Goal: Task Accomplishment & Management: Manage account settings

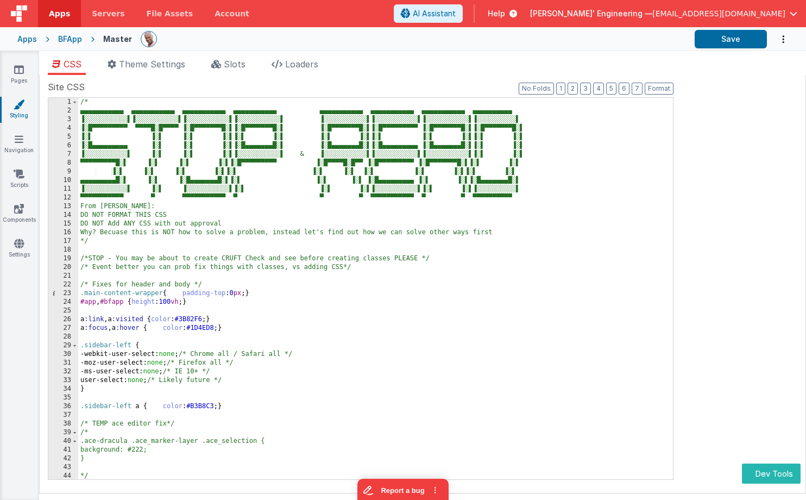
click at [759, 97] on div "Site CSS Format 7 6 5 4 3 2 1 No Folds 1 2 3 4 5 6 7 8 9 10 11 12 13 14 15 16 1…" at bounding box center [423, 283] width 750 height 407
click at [325, 45] on div at bounding box center [413, 39] width 545 height 18
click at [75, 39] on div "BFApp" at bounding box center [70, 39] width 24 height 11
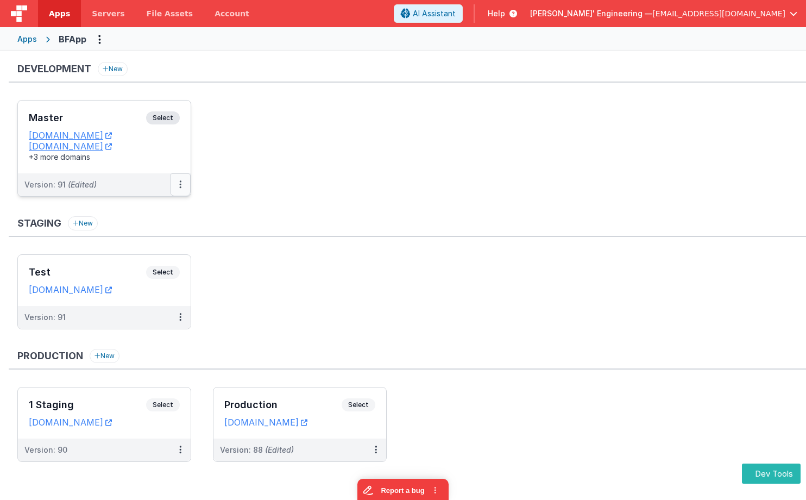
click at [184, 185] on button at bounding box center [180, 184] width 21 height 23
click at [299, 213] on div at bounding box center [403, 250] width 806 height 500
click at [159, 118] on span "Select" at bounding box center [163, 117] width 34 height 13
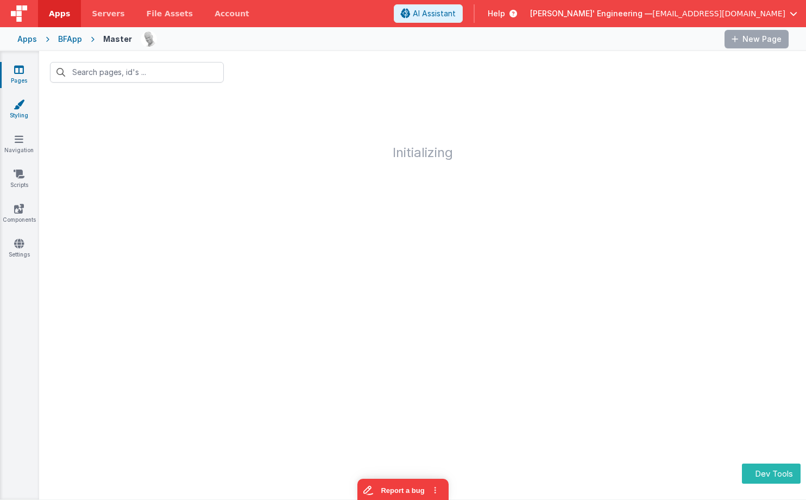
click at [22, 109] on icon at bounding box center [19, 104] width 11 height 11
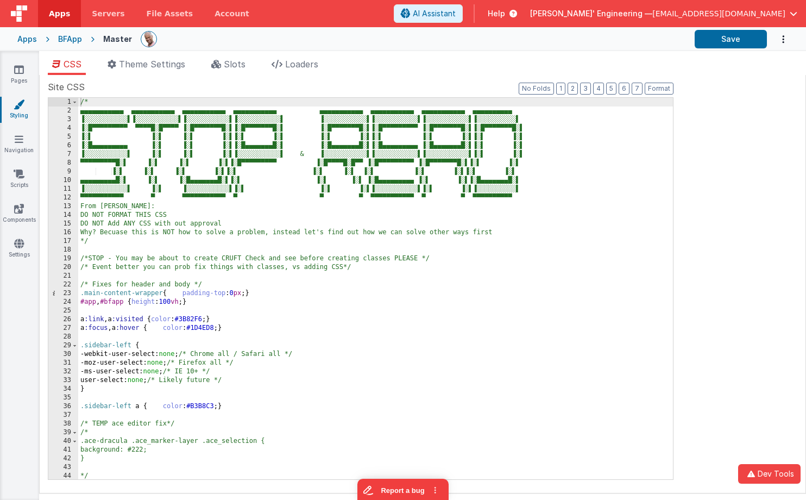
click at [480, 61] on ul "CSS Theme Settings Slots Loaders" at bounding box center [422, 66] width 767 height 17
click at [21, 141] on icon at bounding box center [19, 139] width 9 height 11
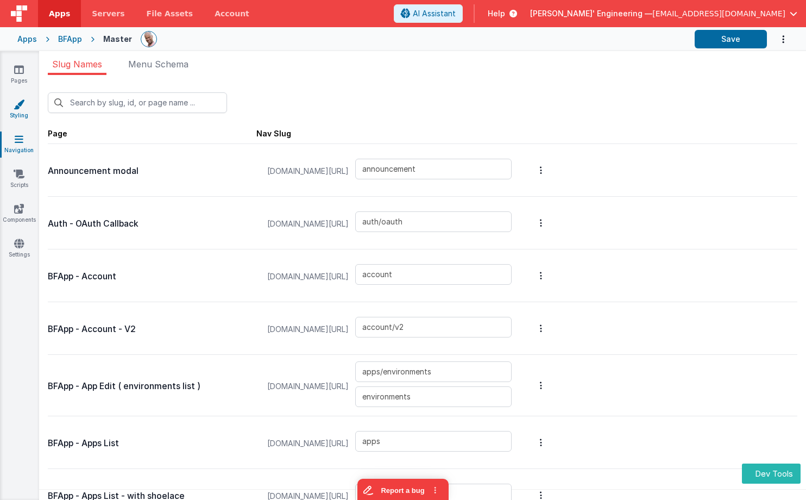
click at [21, 115] on link "Styling" at bounding box center [18, 110] width 39 height 22
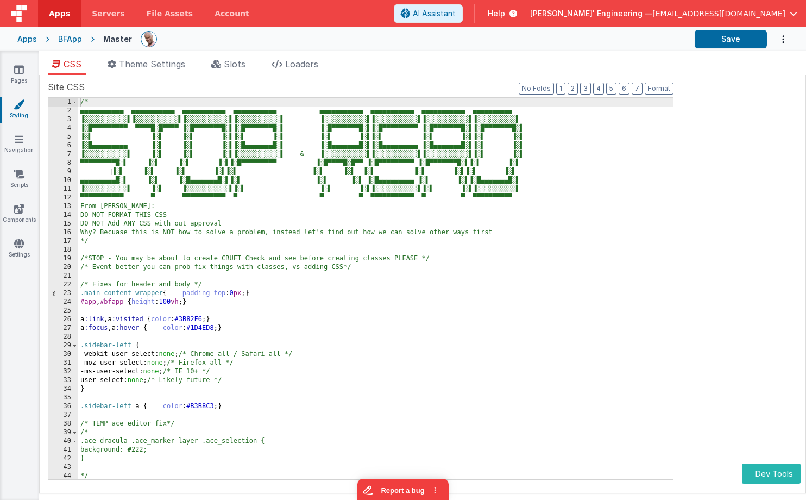
click at [750, 105] on div "Site CSS Format 7 6 5 4 3 2 1 No Folds 1 2 3 4 5 6 7 8 9 10 11 12 13 14 15 16 1…" at bounding box center [423, 283] width 750 height 407
click at [740, 121] on div "Site CSS Format 7 6 5 4 3 2 1 No Folds 1 2 3 4 5 6 7 8 9 10 11 12 13 14 15 16 1…" at bounding box center [423, 283] width 750 height 407
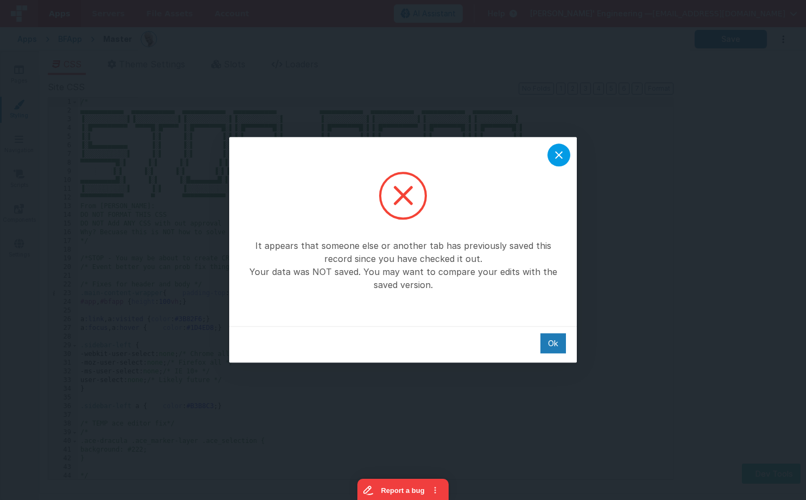
click at [561, 151] on icon at bounding box center [558, 154] width 13 height 13
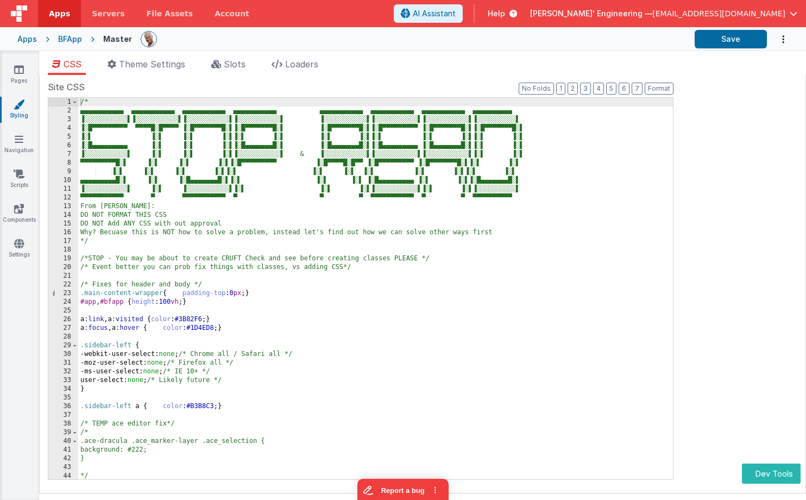
click at [715, 138] on div "Site CSS Format 7 6 5 4 3 2 1 No Folds 1 2 3 4 5 6 7 8 9 10 11 12 13 14 15 16 1…" at bounding box center [423, 283] width 750 height 407
click at [746, 109] on div "Site CSS Format 7 6 5 4 3 2 1 No Folds 1 2 3 4 5 6 7 8 9 10 11 12 13 14 15 16 1…" at bounding box center [423, 283] width 750 height 407
click at [719, 149] on div "Site CSS Format 7 6 5 4 3 2 1 No Folds 1 2 3 4 5 6 7 8 9 10 11 12 13 14 15 16 1…" at bounding box center [423, 283] width 750 height 407
click at [17, 173] on icon at bounding box center [19, 173] width 11 height 11
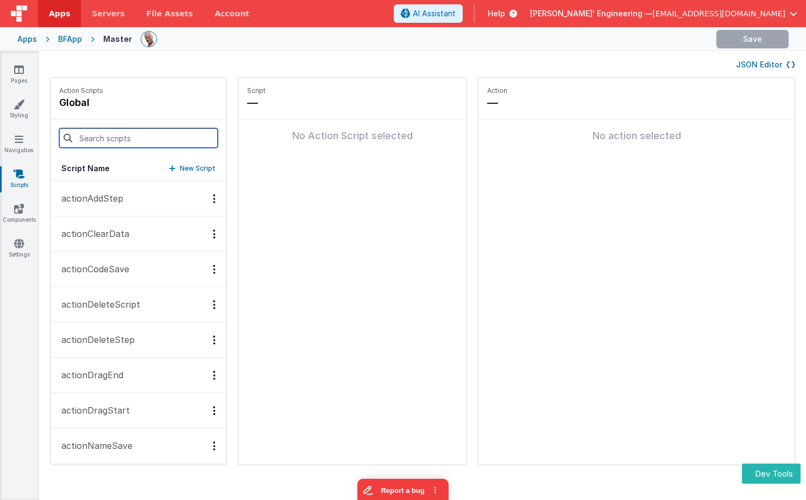
click at [114, 130] on input at bounding box center [138, 138] width 159 height 20
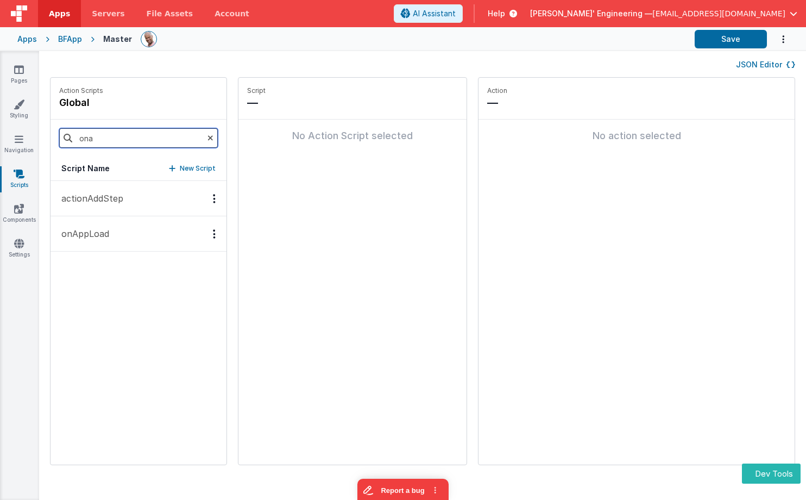
type input "ona"
click at [117, 244] on button "onAppLoad" at bounding box center [139, 233] width 176 height 35
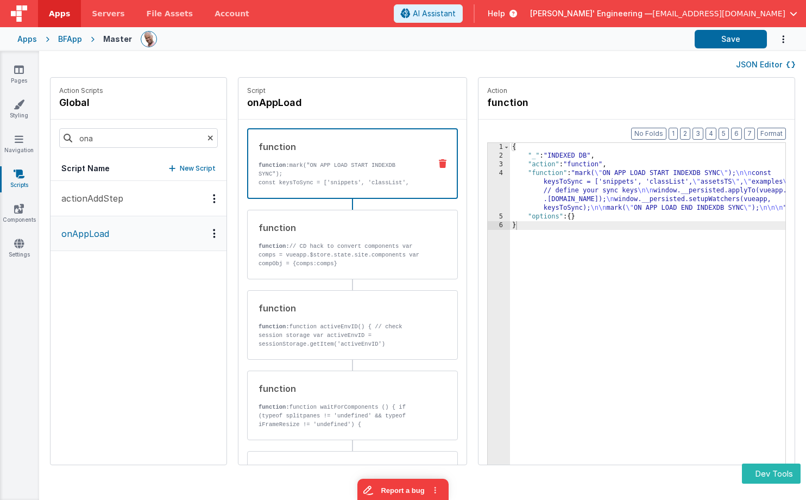
click at [334, 177] on p "function: mark("ON APP LOAD START INDEXDB SYNC");" at bounding box center [341, 169] width 164 height 17
click at [790, 66] on icon at bounding box center [791, 65] width 9 height 8
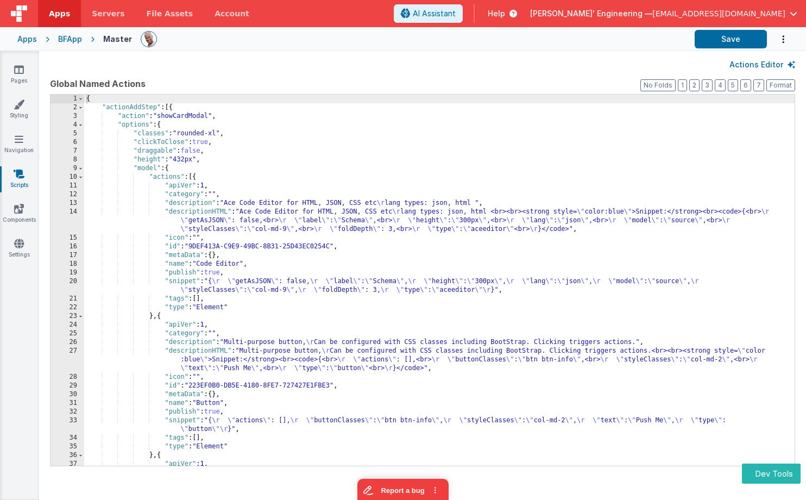
click at [545, 174] on div "{ "actionAddStep" : [{ "action" : "showCardModal" , "options" : { "classes" : "…" at bounding box center [439, 289] width 711 height 388
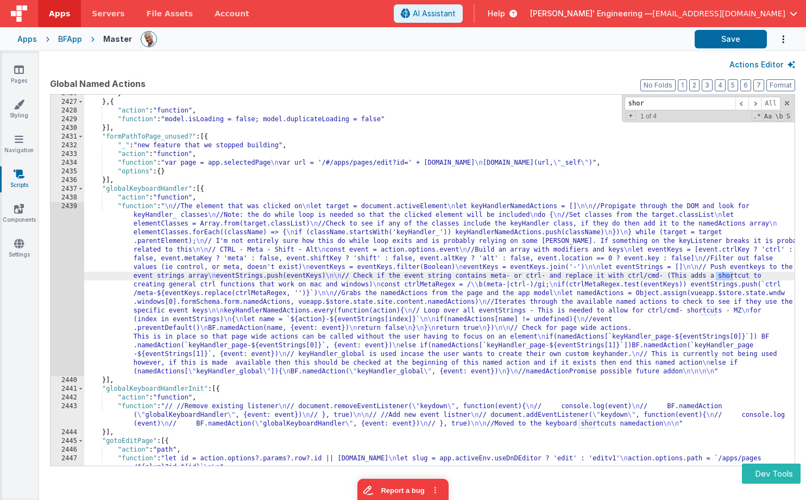
scroll to position [15358, 0]
type input "shortc"
click at [173, 226] on div "} } , { "action" : "function" , "function" : "model.isLoading = false; model.du…" at bounding box center [439, 287] width 711 height 397
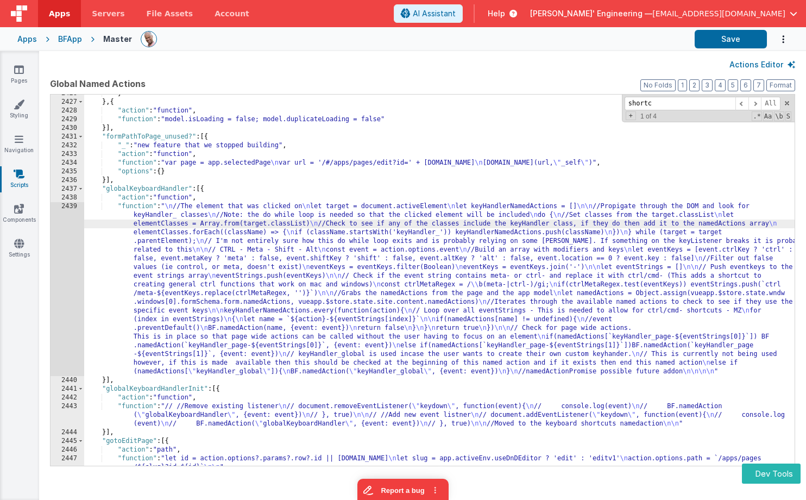
drag, startPoint x: 150, startPoint y: 188, endPoint x: 127, endPoint y: 195, distance: 24.9
click at [150, 188] on div "} } , { "action" : "function" , "function" : "model.isLoading = false; model.du…" at bounding box center [439, 287] width 711 height 397
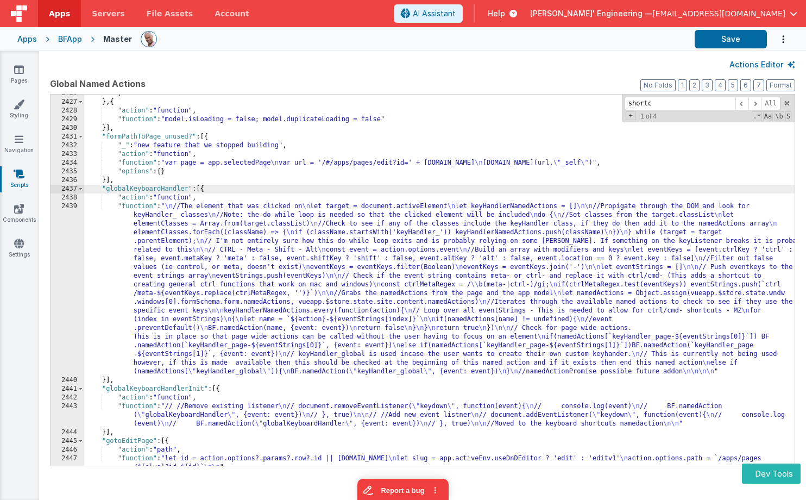
click at [65, 224] on div "2439" at bounding box center [68, 289] width 34 height 174
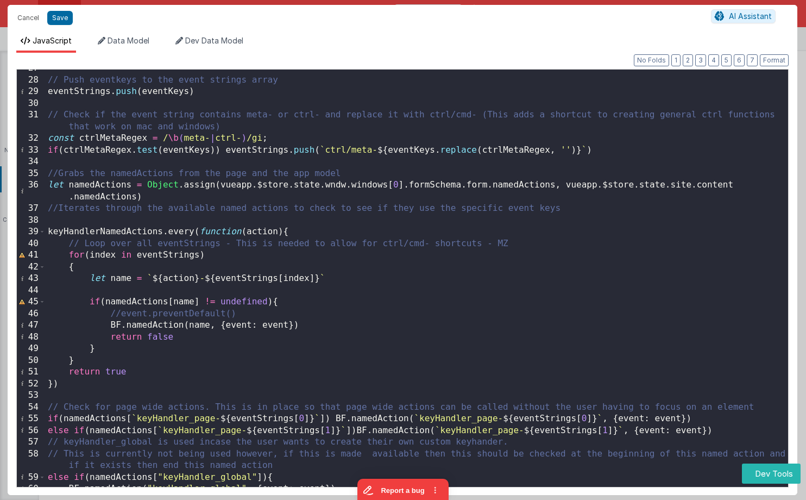
scroll to position [407, 0]
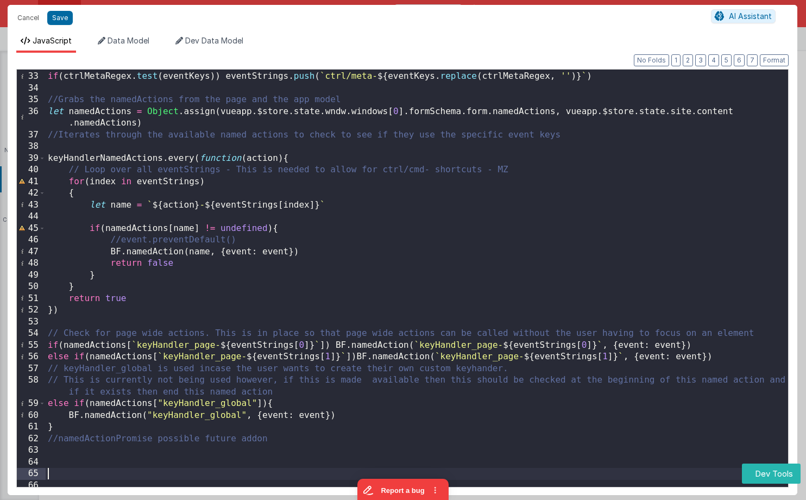
click at [64, 479] on div "const ctrlMetaRegex = / \b ( meta- | ctrl- ) /gi ; if ( ctrlMetaRegex . test ( …" at bounding box center [417, 281] width 743 height 445
click at [78, 478] on div "const ctrlMetaRegex = / \b ( meta- | ctrl- ) /gi ; if ( ctrlMetaRegex . test ( …" at bounding box center [417, 281] width 743 height 445
click at [38, 19] on button "Cancel" at bounding box center [28, 17] width 33 height 15
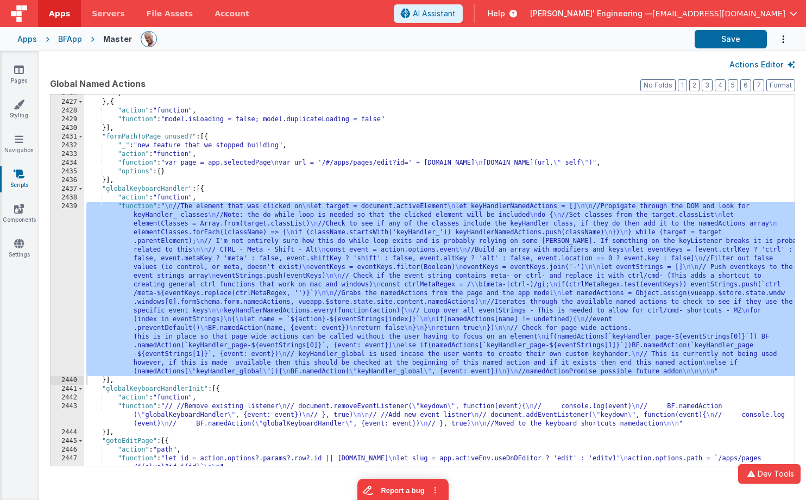
click at [66, 37] on div "BFApp" at bounding box center [70, 39] width 24 height 11
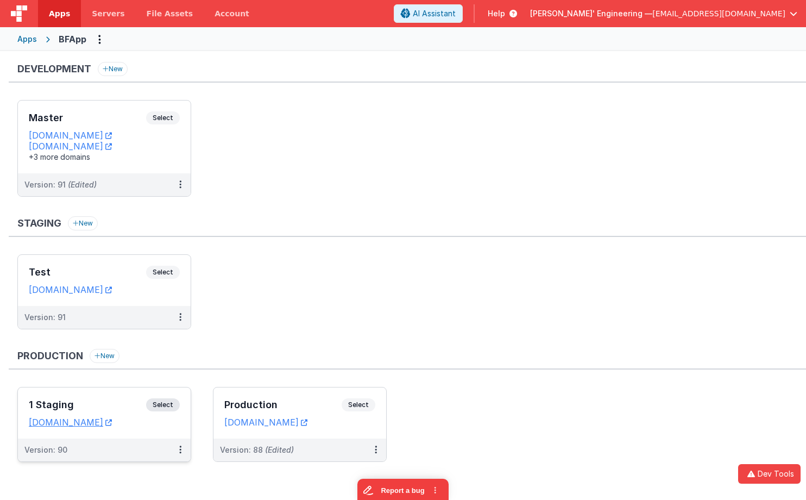
click at [105, 399] on div "1 Staging Select" at bounding box center [104, 407] width 151 height 18
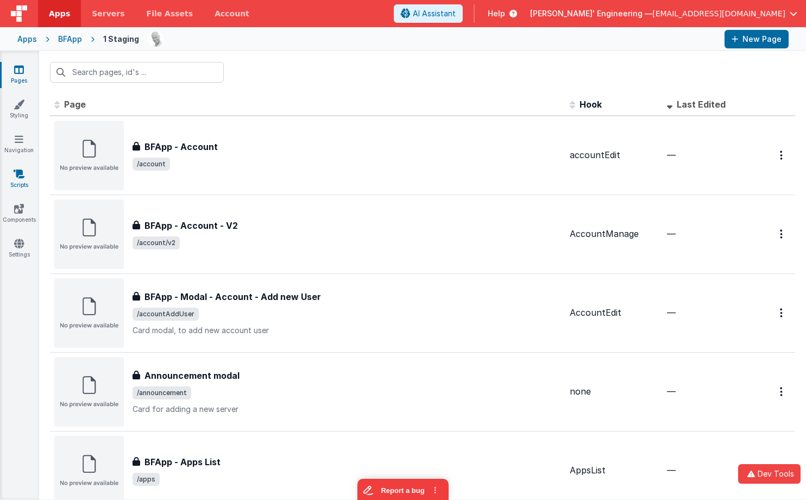
click at [22, 178] on icon at bounding box center [19, 173] width 11 height 11
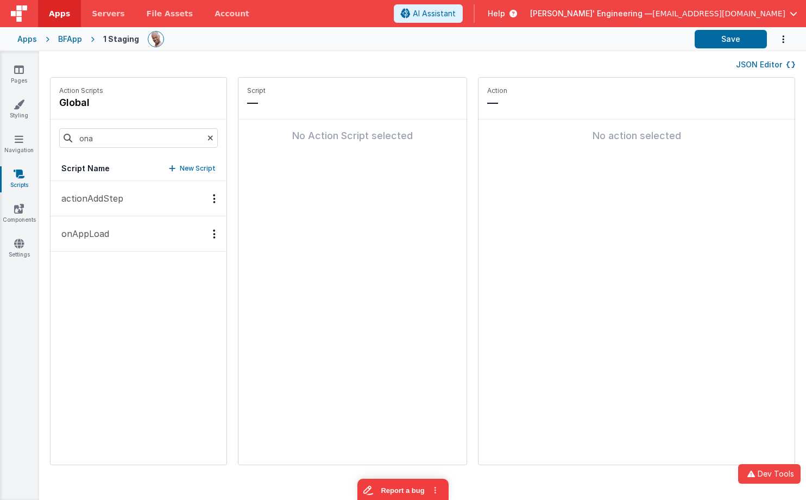
click at [85, 240] on button "onAppLoad" at bounding box center [139, 233] width 176 height 35
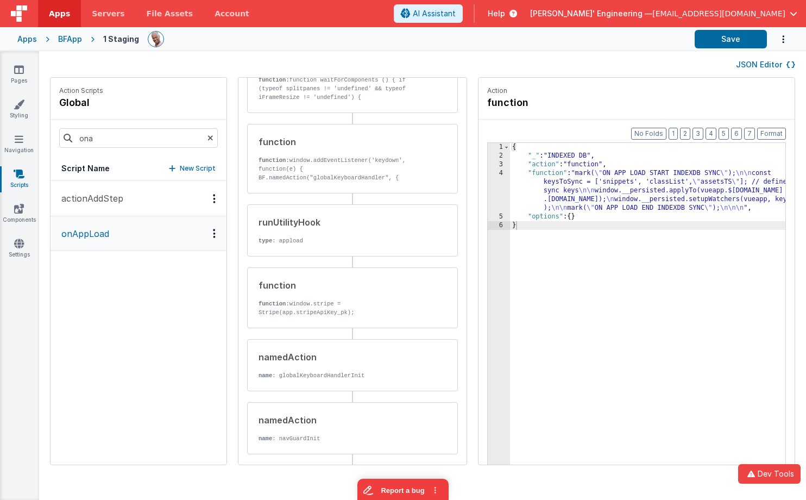
scroll to position [331, 0]
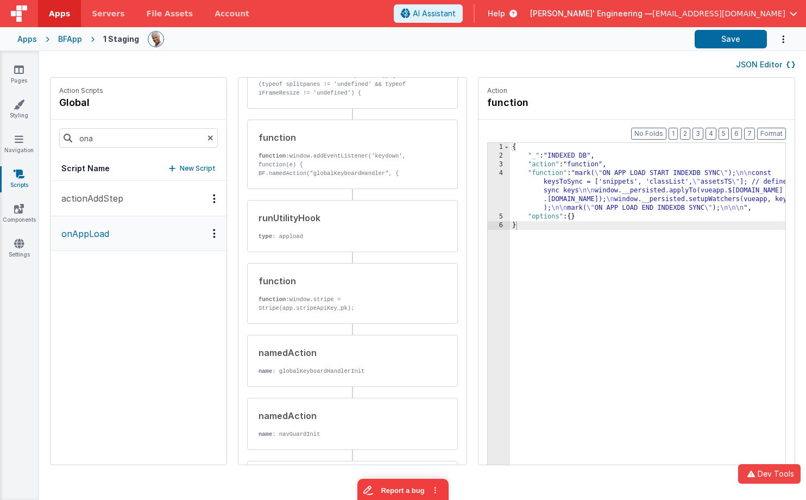
click at [767, 61] on button "JSON Editor" at bounding box center [765, 64] width 59 height 11
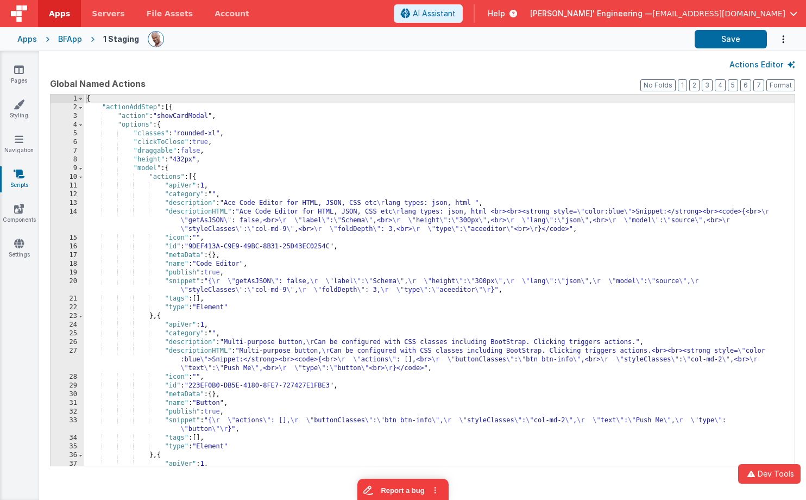
click at [588, 118] on div "{ "actionAddStep" : [{ "action" : "showCardModal" , "options" : { "classes" : "…" at bounding box center [439, 289] width 711 height 388
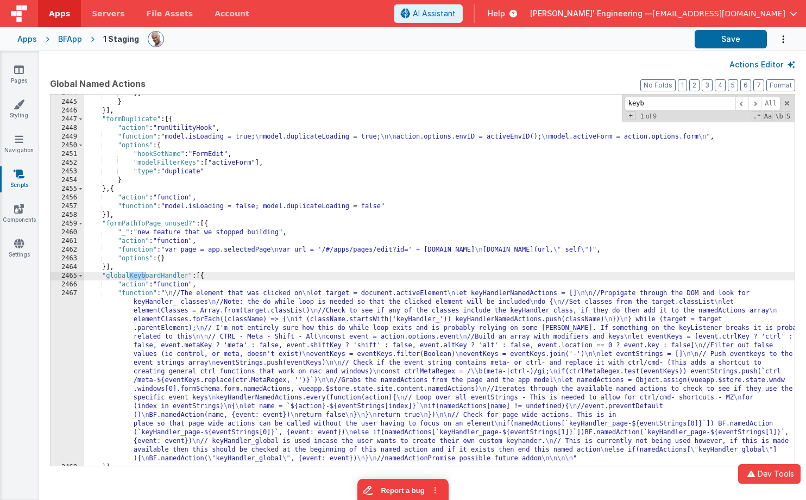
scroll to position [15189, 0]
type input "keyb"
click at [143, 305] on div "}] } }] , "formDuplicate" : [{ "action" : "runUtilityHook" , "function" : "mode…" at bounding box center [439, 283] width 711 height 388
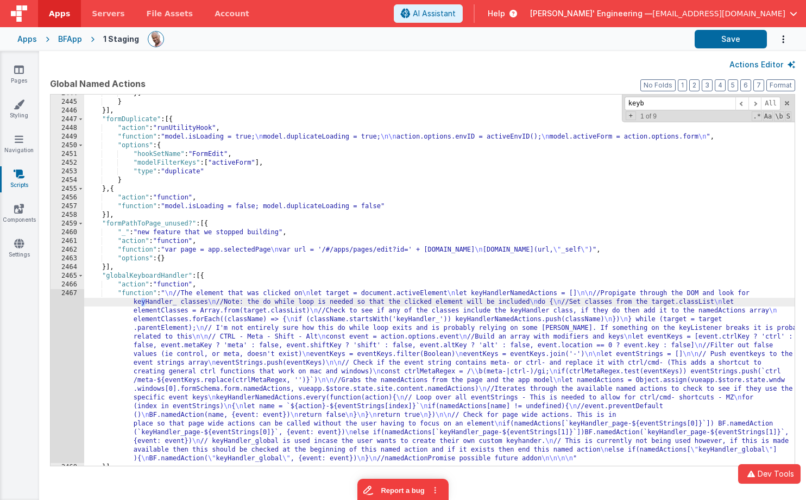
click at [52, 329] on div "2444 2445 2446 2447 2448 2449 2450 2451 2452 2453 2454 2455 2456 2457 2458 2459…" at bounding box center [68, 283] width 34 height 388
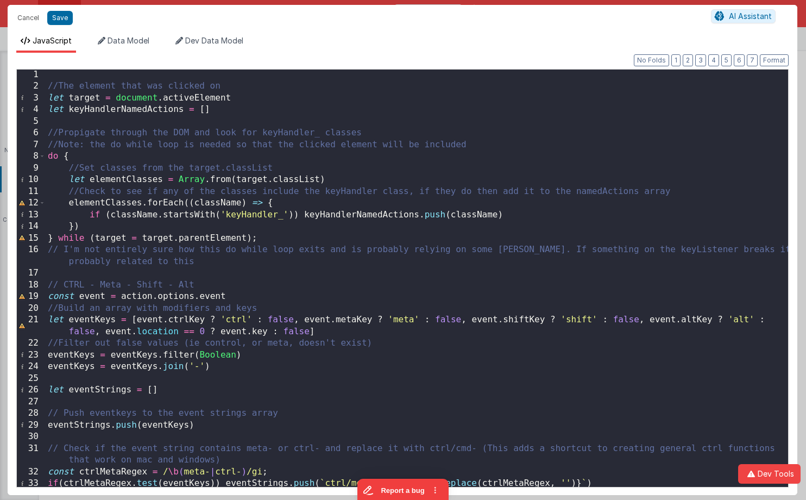
scroll to position [1, 0]
click at [259, 275] on div "//The element that was clicked on let target = document . activeElement let key…" at bounding box center [417, 289] width 743 height 441
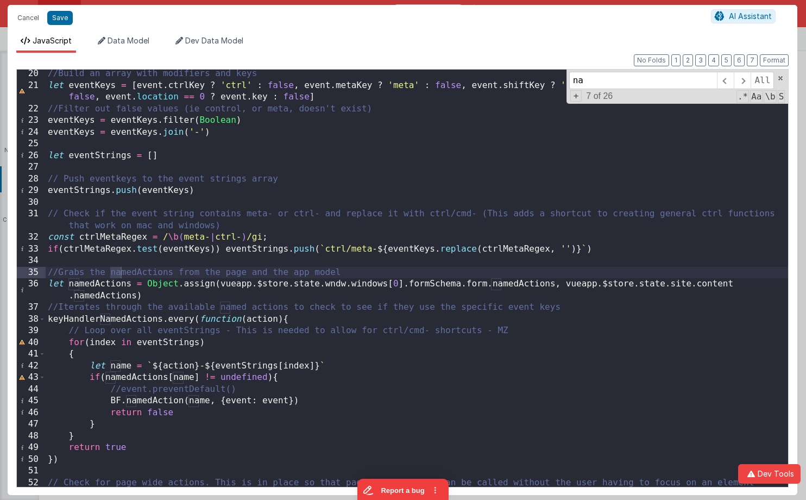
scroll to position [235, 0]
type input "named"
click at [745, 288] on div "//Build an array with modifiers and keys let eventKeys = [ event . ctrlKey ? 'c…" at bounding box center [417, 288] width 743 height 441
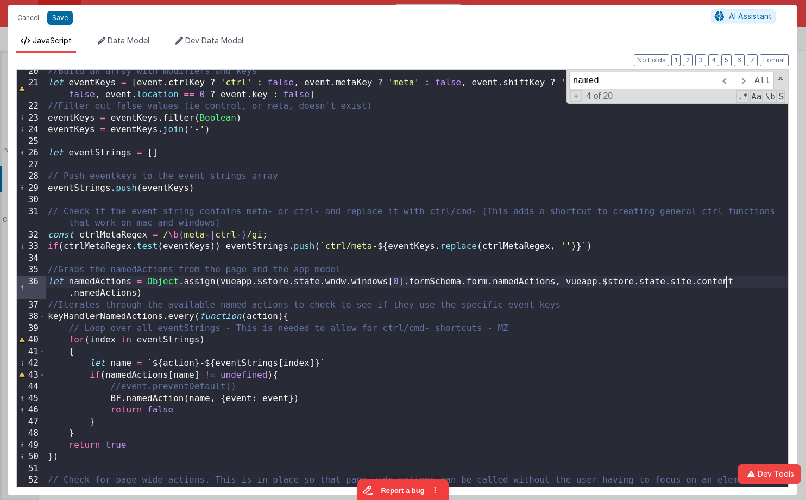
scroll to position [241, 0]
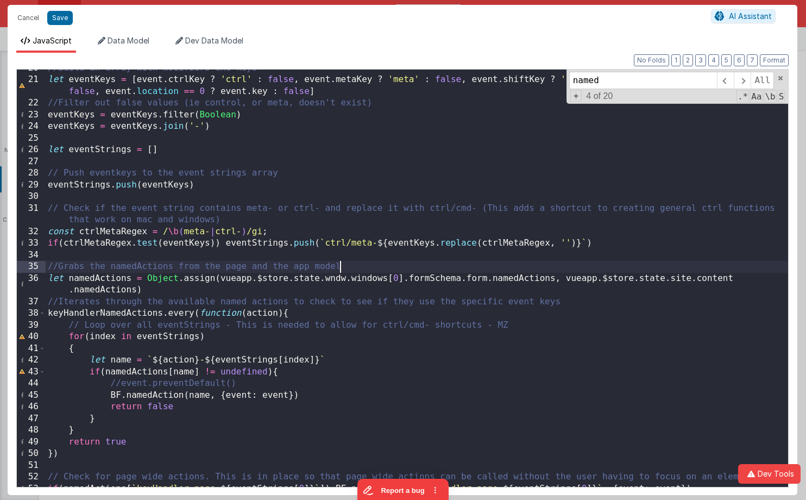
click at [355, 268] on div "//Build an array with modifiers and keys let eventKeys = [ event . ctrlKey ? 'c…" at bounding box center [417, 282] width 743 height 441
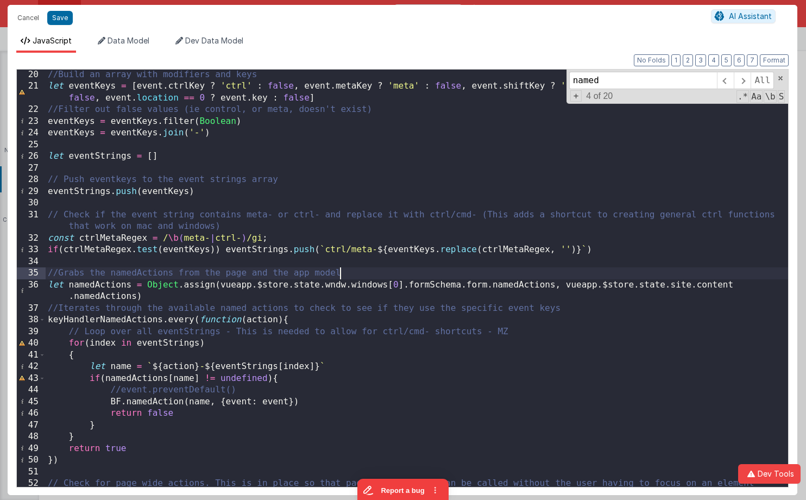
scroll to position [234, 0]
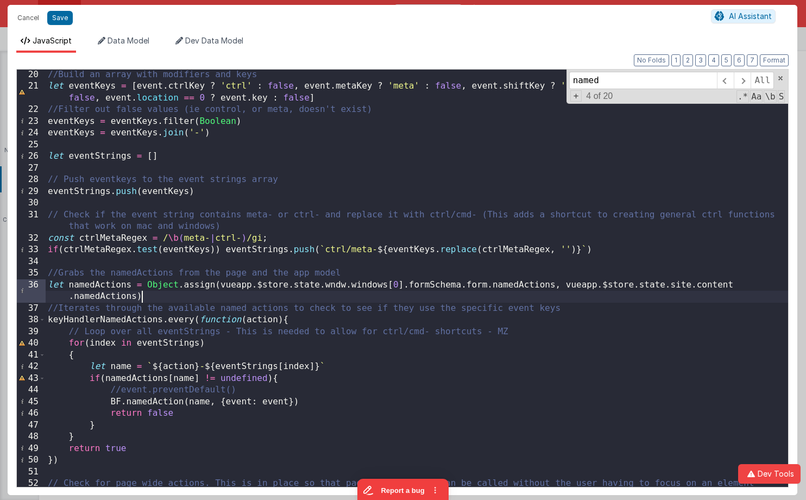
click at [240, 296] on div "//Build an array with modifiers and keys let eventKeys = [ event . ctrlKey ? 'c…" at bounding box center [417, 289] width 743 height 441
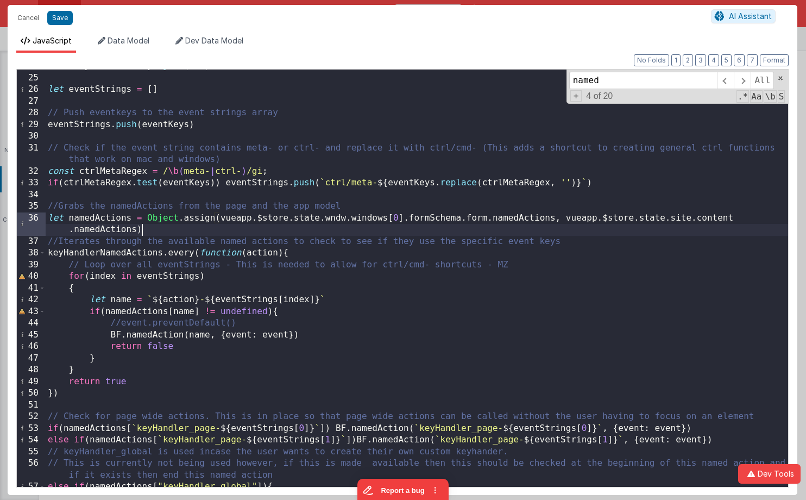
scroll to position [307, 0]
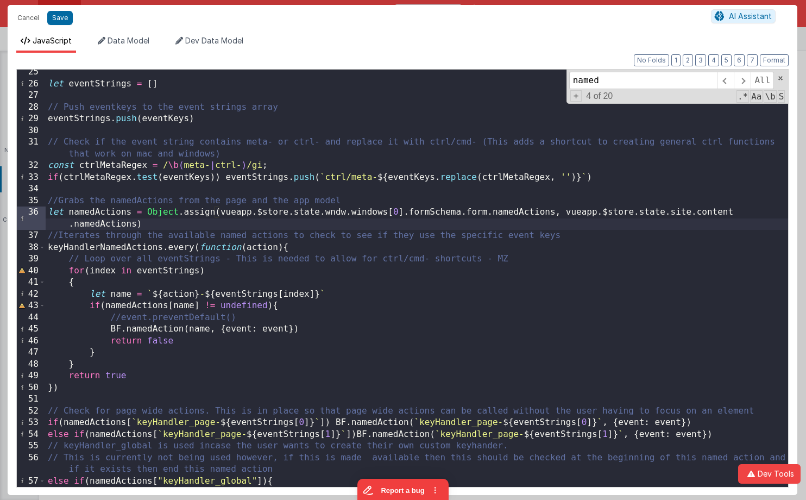
click at [249, 294] on div "let eventStrings = [ ] // Push eventkeys to the event strings array eventString…" at bounding box center [417, 286] width 743 height 441
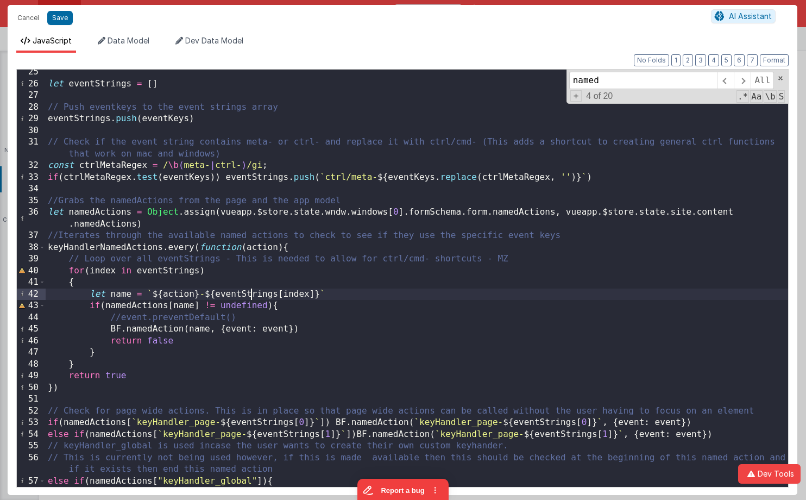
click at [249, 294] on div "let eventStrings = [ ] // Push eventkeys to the event strings array eventString…" at bounding box center [417, 286] width 743 height 441
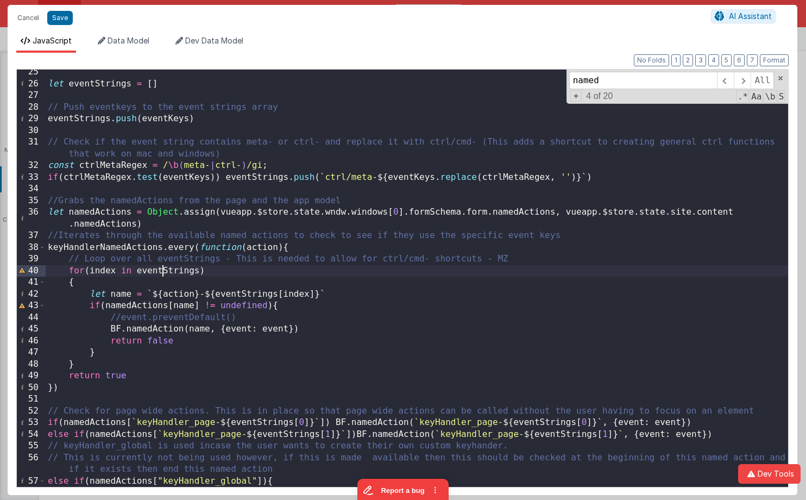
click at [164, 269] on div "let eventStrings = [ ] // Push eventkeys to the event strings array eventString…" at bounding box center [417, 286] width 743 height 441
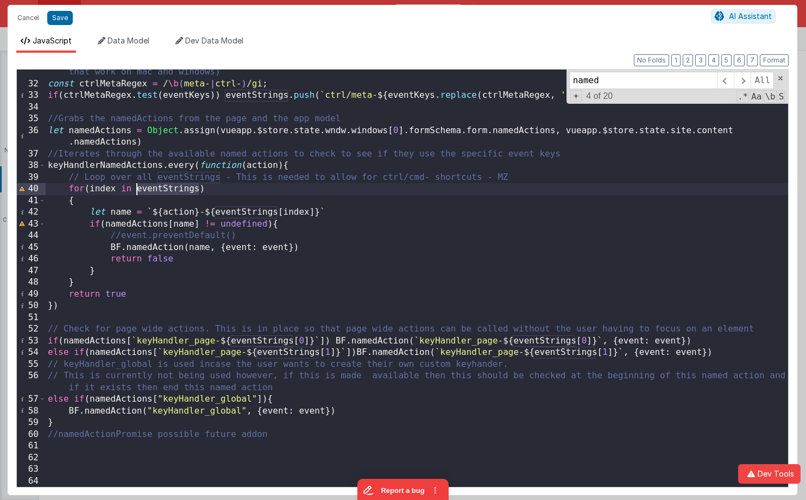
scroll to position [388, 0]
click at [783, 79] on span at bounding box center [781, 78] width 8 height 8
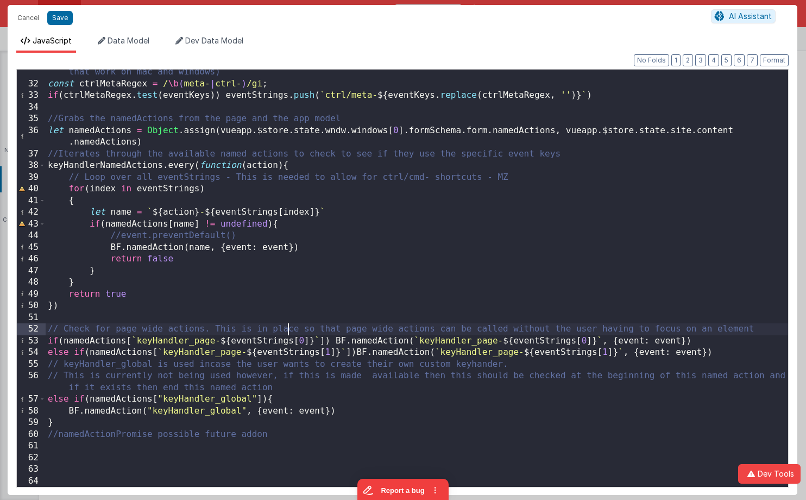
click at [287, 332] on div "// Check if the event string contains meta- or ctrl- and replace it with ctrl/c…" at bounding box center [417, 281] width 743 height 452
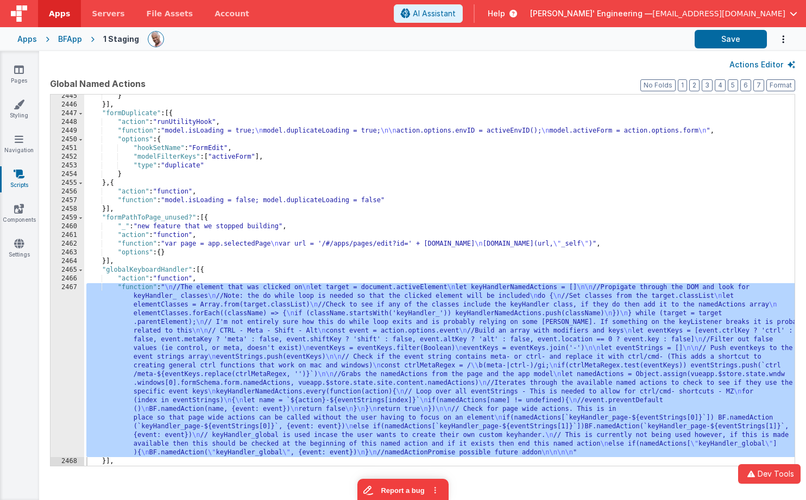
scroll to position [15193, 0]
click at [71, 39] on div "BFApp" at bounding box center [70, 39] width 24 height 11
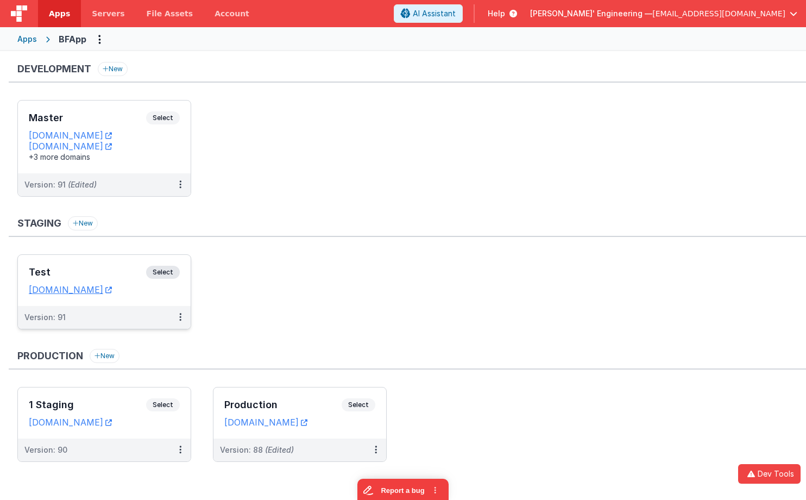
click at [178, 267] on div "Test Select" at bounding box center [104, 275] width 151 height 18
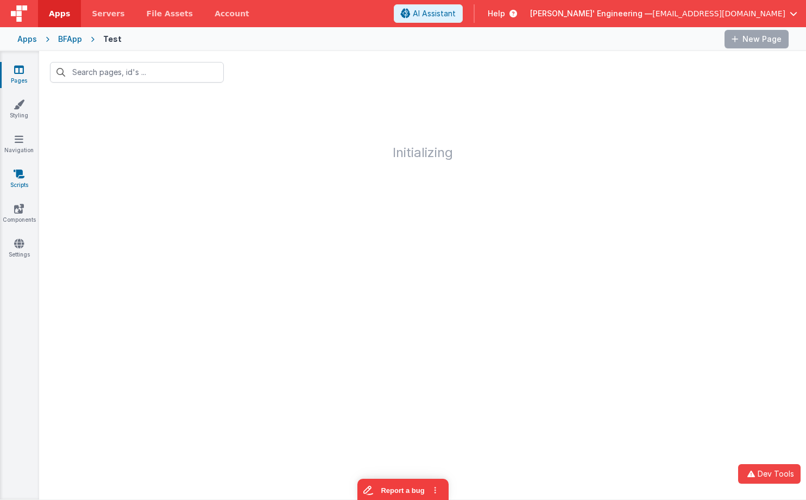
click at [19, 175] on icon at bounding box center [19, 173] width 11 height 11
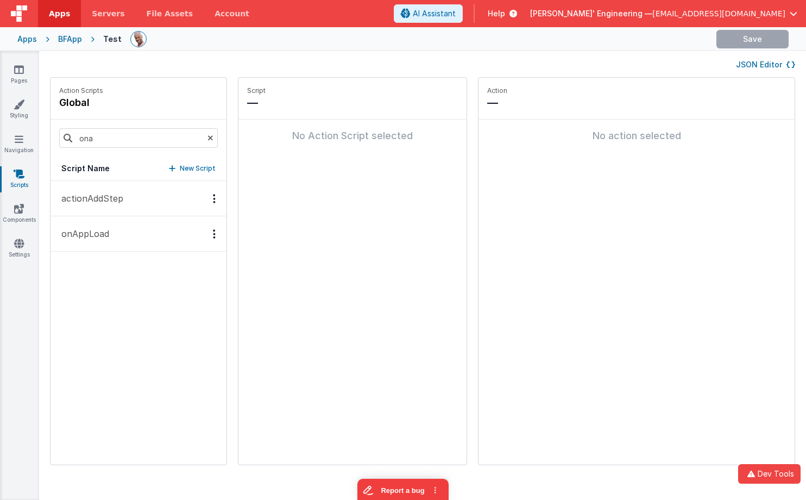
click at [771, 68] on button "JSON Editor" at bounding box center [765, 64] width 59 height 11
click at [760, 66] on button "JSON Editor" at bounding box center [765, 64] width 59 height 11
click at [758, 62] on button "JSON Editor" at bounding box center [765, 64] width 59 height 11
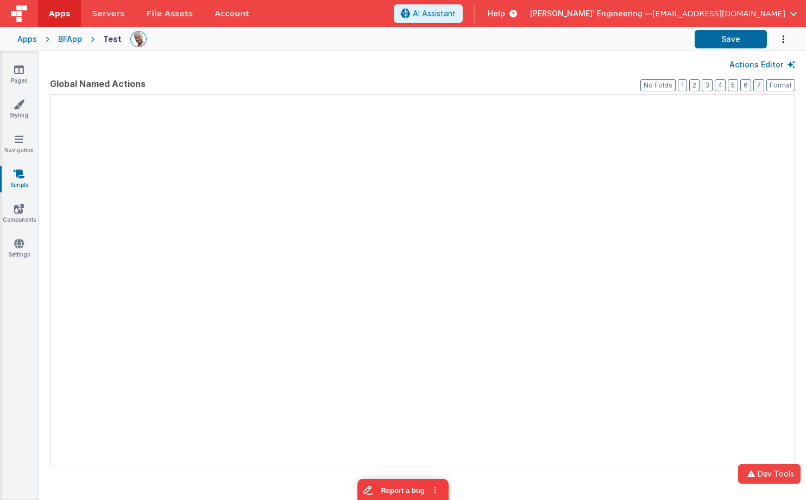
click at [758, 62] on button "Actions Editor" at bounding box center [763, 64] width 66 height 11
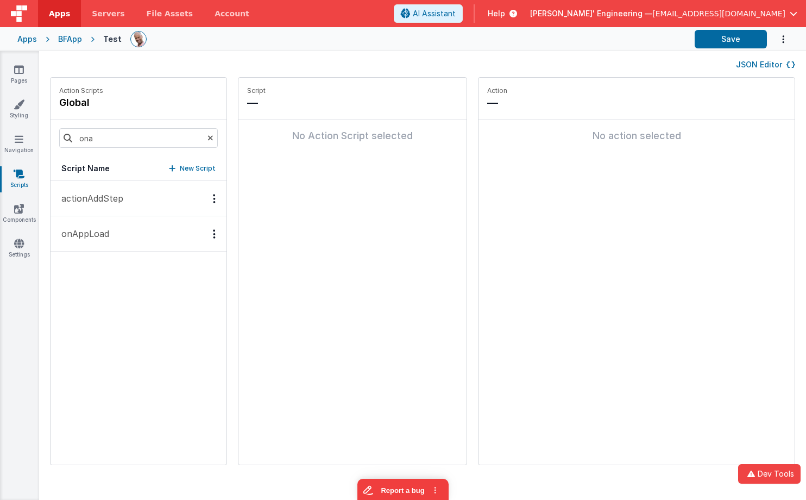
click at [760, 65] on button "JSON Editor" at bounding box center [765, 64] width 59 height 11
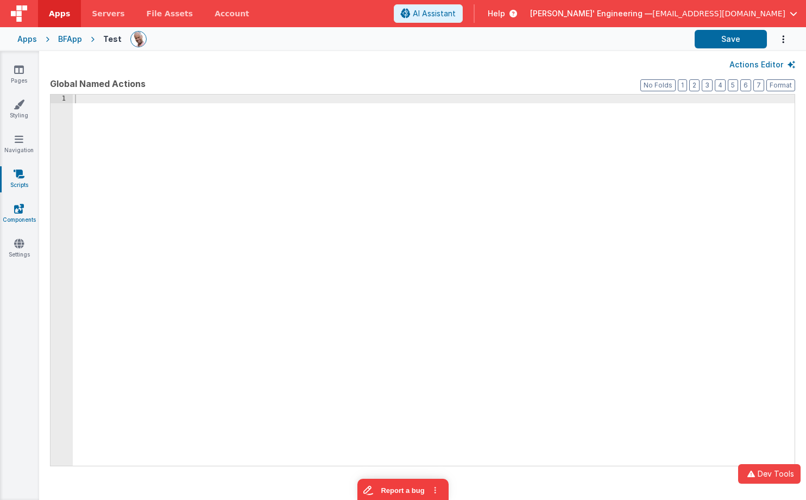
click at [13, 206] on link "Components" at bounding box center [18, 214] width 39 height 22
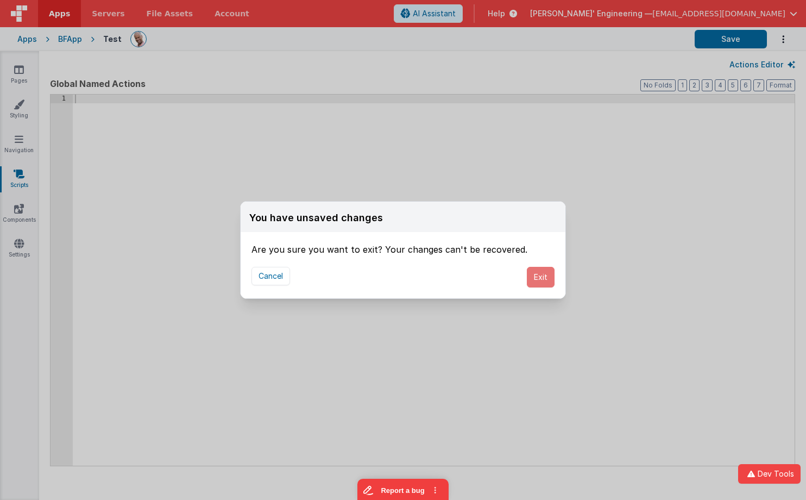
drag, startPoint x: 535, startPoint y: 278, endPoint x: 494, endPoint y: 276, distance: 40.8
click at [535, 278] on button "Exit" at bounding box center [541, 277] width 28 height 21
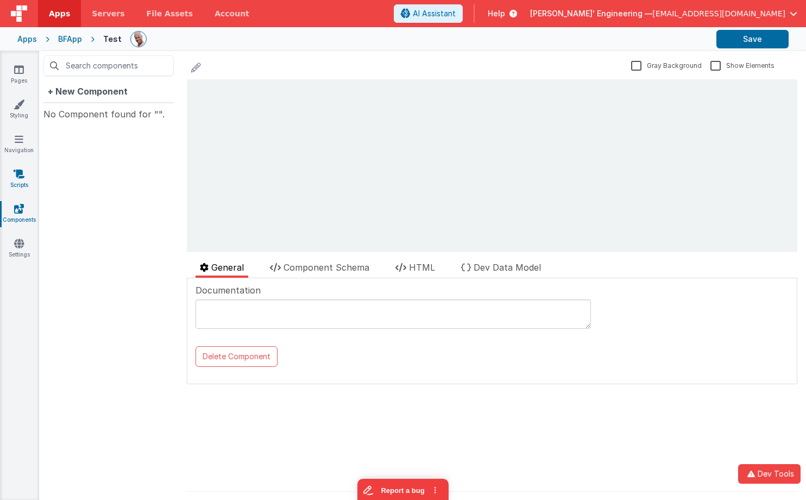
click at [20, 174] on icon at bounding box center [19, 173] width 11 height 11
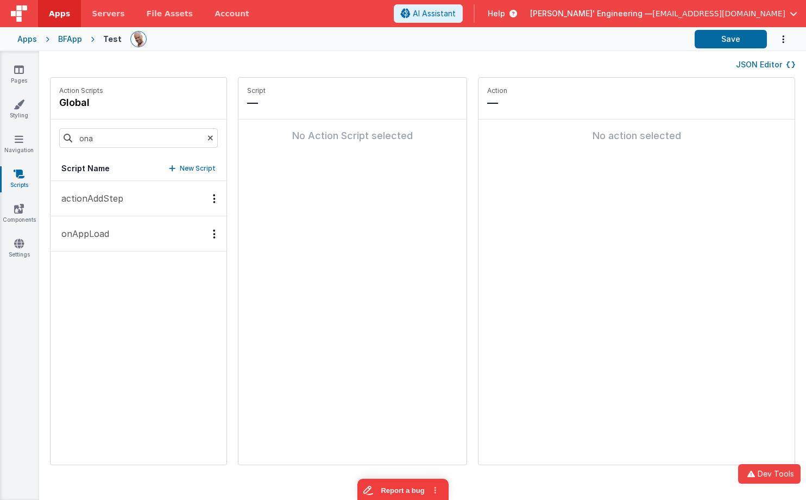
click at [753, 68] on button "JSON Editor" at bounding box center [765, 64] width 59 height 11
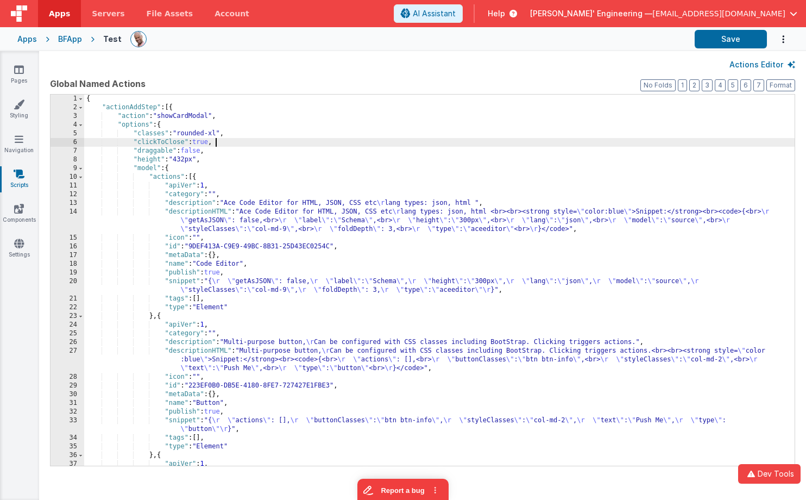
click at [438, 144] on div "{ "actionAddStep" : [{ "action" : "showCardModal" , "options" : { "classes" : "…" at bounding box center [439, 289] width 711 height 388
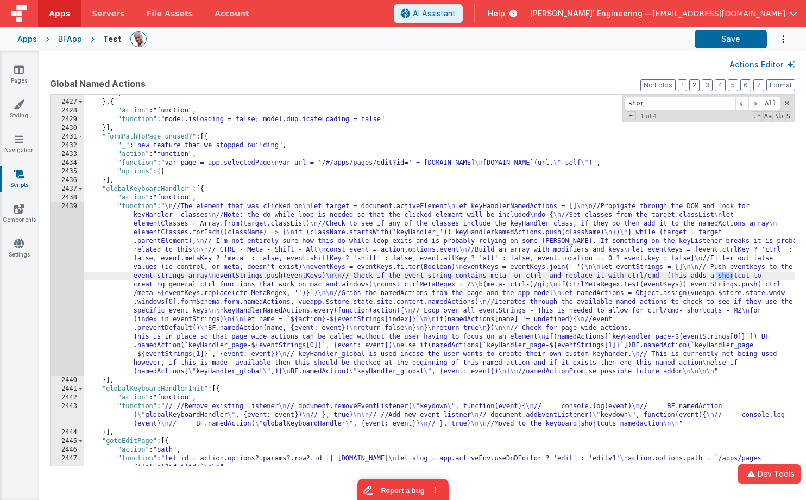
scroll to position [15357, 0]
type input "short"
click at [66, 232] on div "2439" at bounding box center [68, 289] width 34 height 174
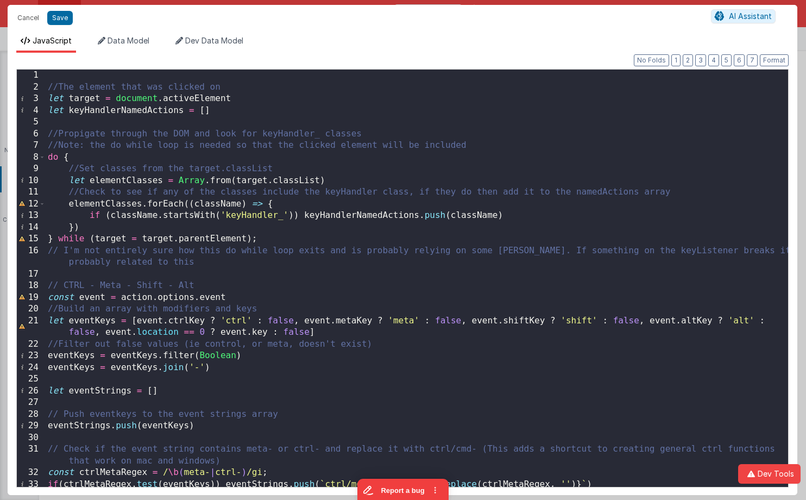
click at [199, 229] on div "//The element that was clicked on let target = document . activeElement let key…" at bounding box center [417, 290] width 743 height 441
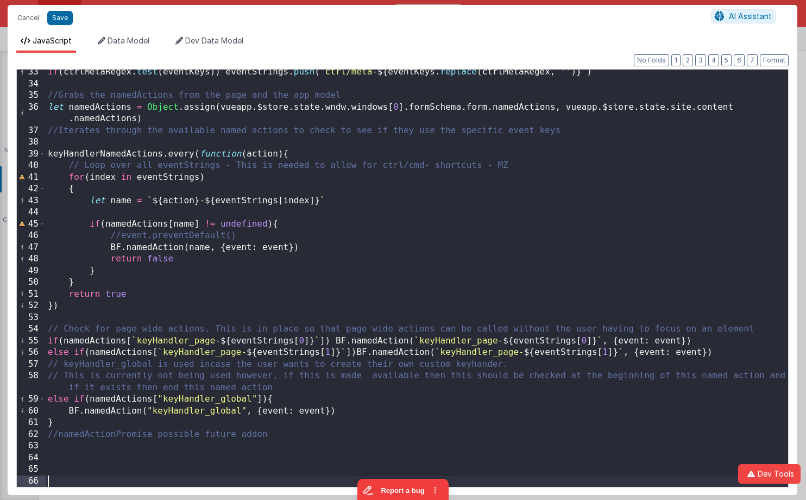
scroll to position [412, 0]
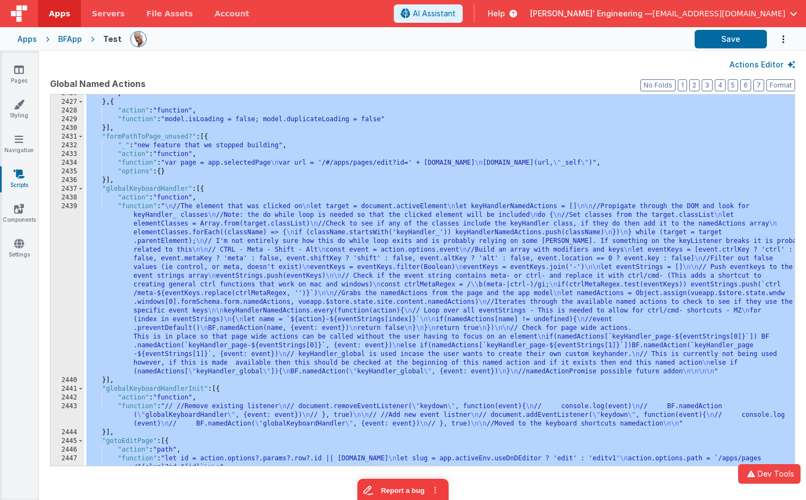
click at [62, 37] on div "BFApp" at bounding box center [70, 39] width 24 height 11
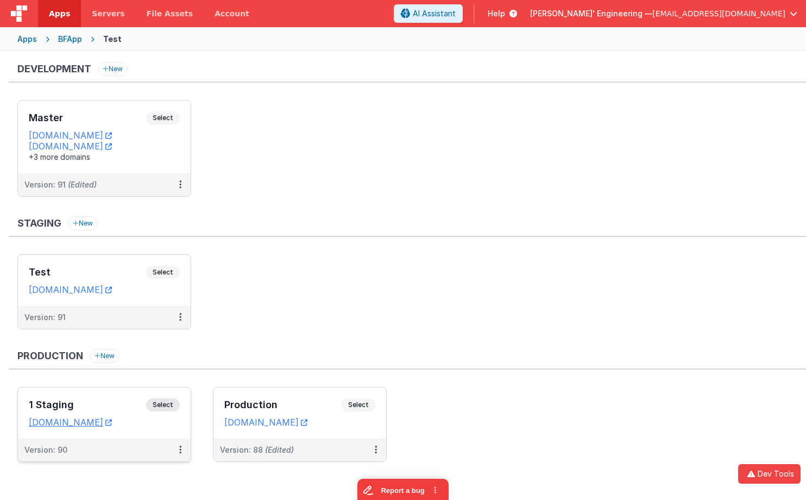
click at [136, 454] on div "Version: 90" at bounding box center [97, 449] width 146 height 11
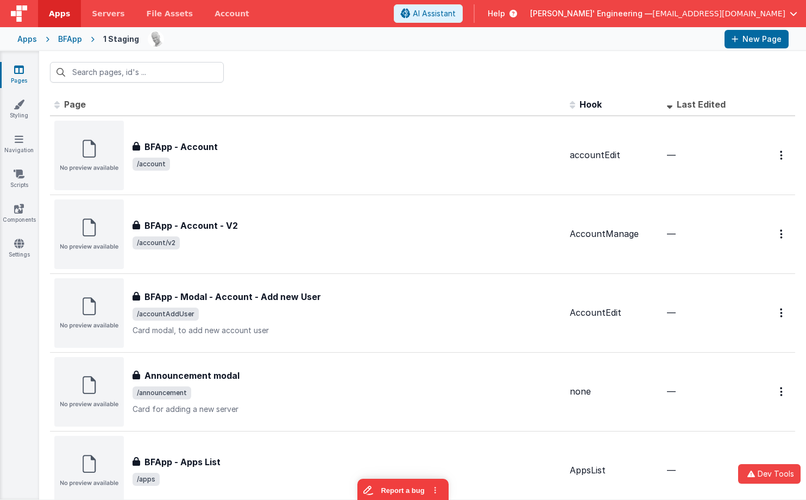
click at [70, 33] on div "Apps BFApp 1 Staging New Page" at bounding box center [403, 39] width 806 height 24
click at [68, 35] on div "BFApp" at bounding box center [70, 39] width 24 height 11
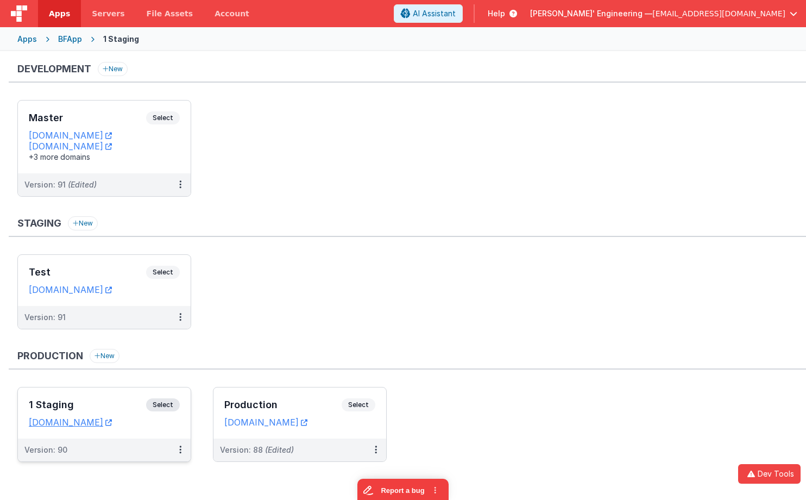
click at [169, 405] on span "Select" at bounding box center [163, 404] width 34 height 13
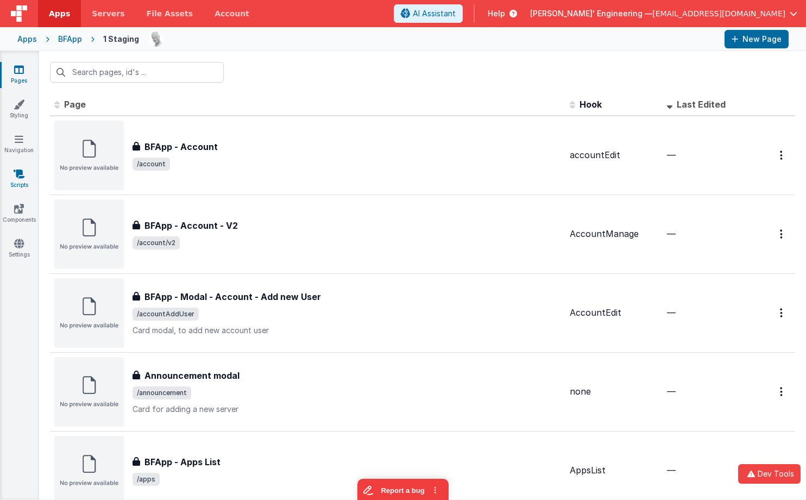
click at [17, 173] on icon at bounding box center [19, 173] width 11 height 11
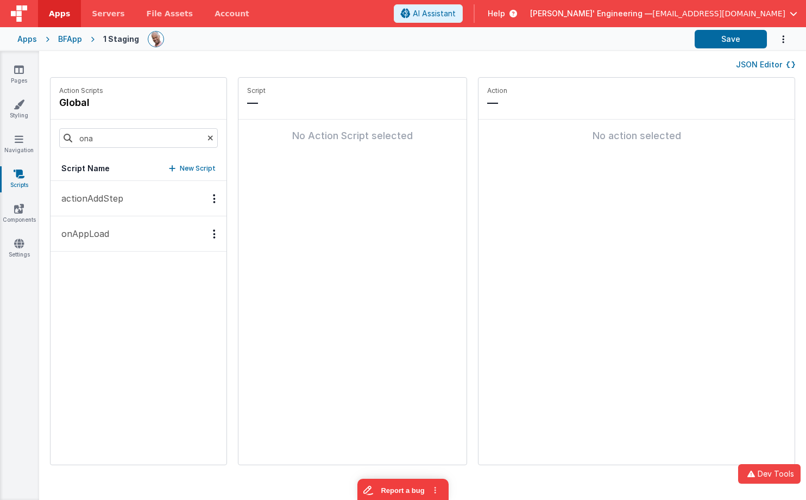
click at [109, 233] on button "onAppLoad" at bounding box center [139, 233] width 176 height 35
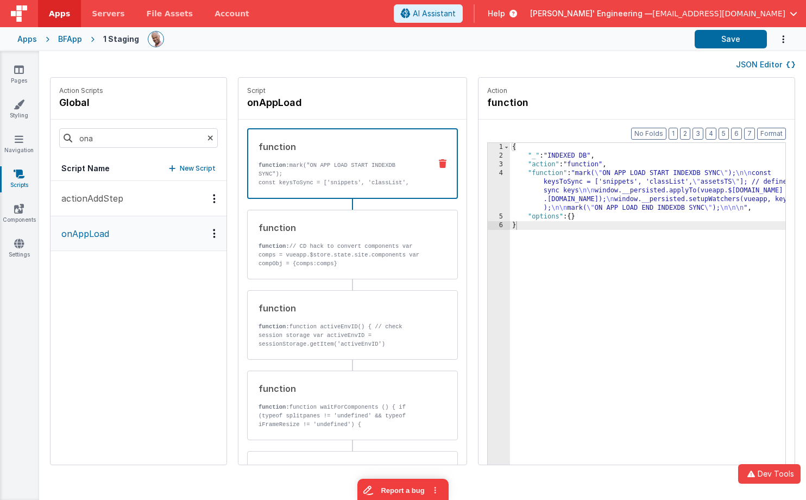
drag, startPoint x: 762, startPoint y: 64, endPoint x: 750, endPoint y: 66, distance: 11.6
click at [762, 64] on button "JSON Editor" at bounding box center [765, 64] width 59 height 11
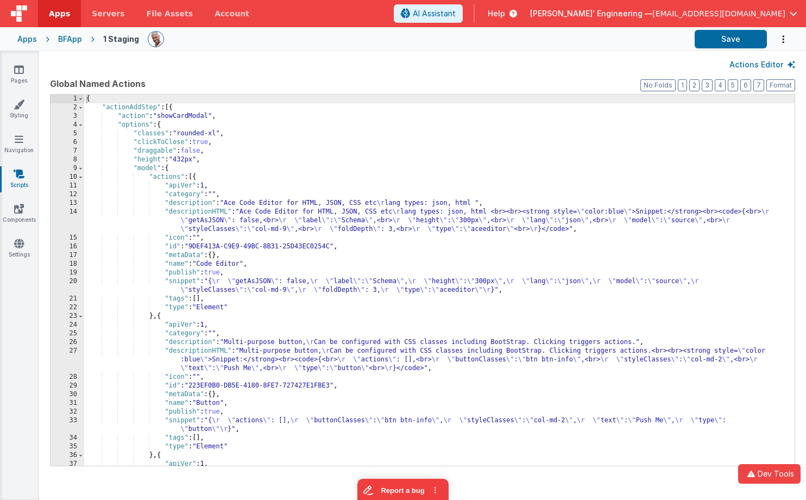
click at [467, 130] on div "{ "actionAddStep" : [{ "action" : "showCardModal" , "options" : { "classes" : "…" at bounding box center [439, 289] width 711 height 388
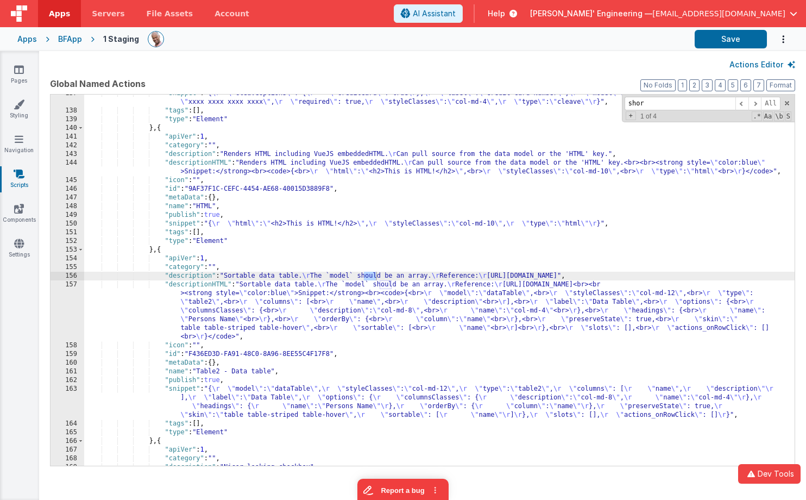
scroll to position [15234, 0]
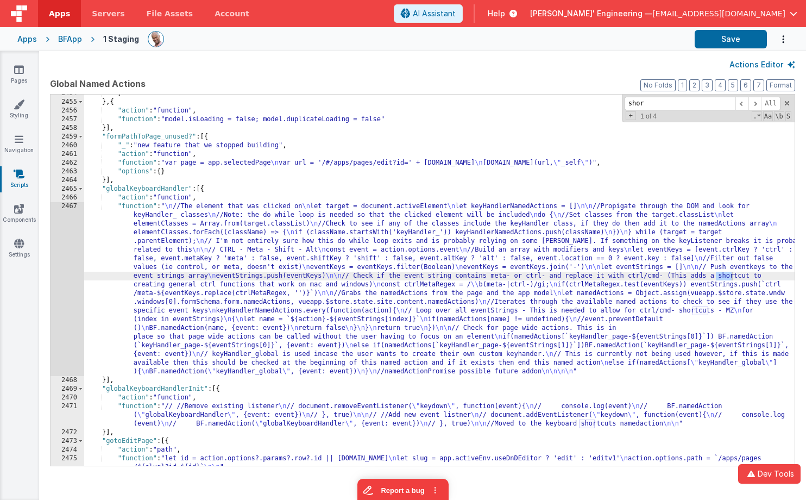
type input "shor"
click at [69, 218] on div "2467" at bounding box center [68, 289] width 34 height 174
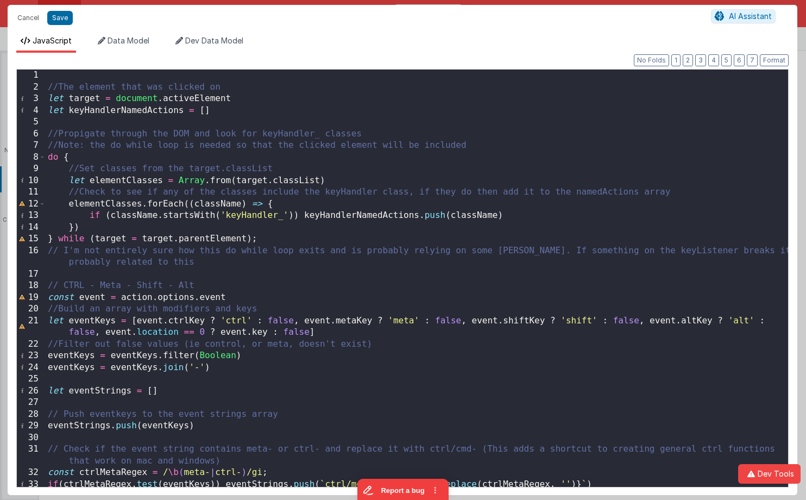
click at [235, 217] on div "//The element that was clicked on let target = document . activeElement let key…" at bounding box center [417, 290] width 743 height 441
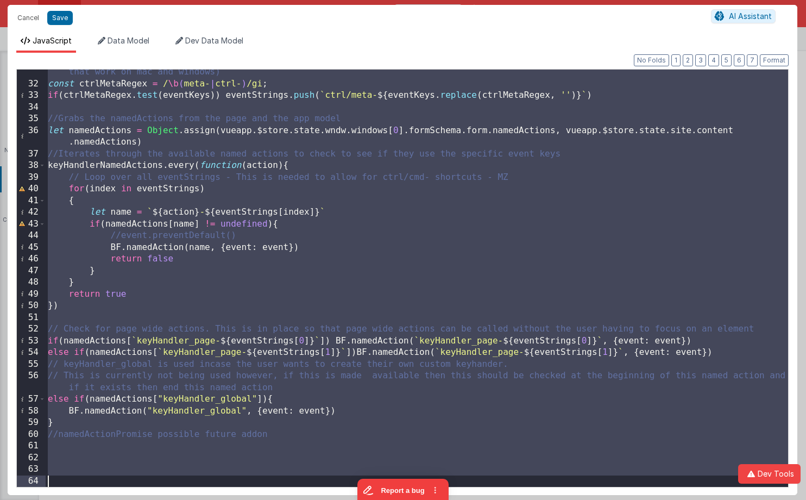
scroll to position [388, 0]
drag, startPoint x: 26, startPoint y: 17, endPoint x: 314, endPoint y: 28, distance: 288.1
click at [26, 17] on button "Cancel" at bounding box center [28, 17] width 33 height 15
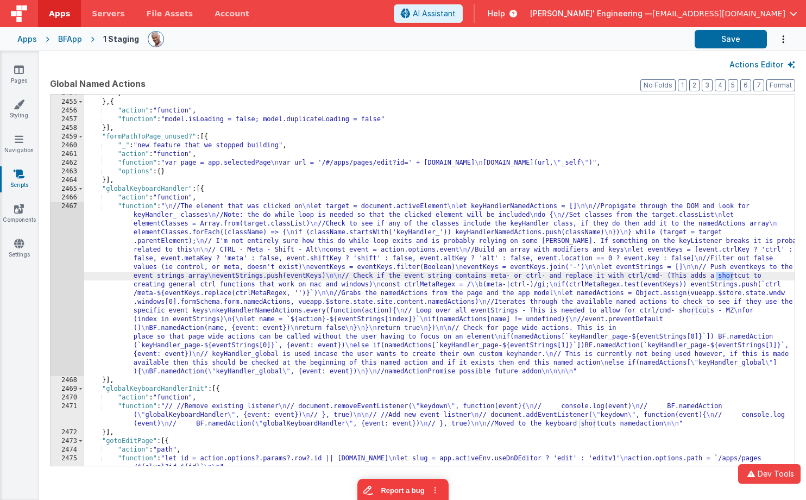
click at [408, 70] on div "Actions Editor" at bounding box center [422, 64] width 745 height 13
drag, startPoint x: 72, startPoint y: 41, endPoint x: 61, endPoint y: 38, distance: 11.3
click at [72, 41] on div "BFApp" at bounding box center [70, 39] width 24 height 11
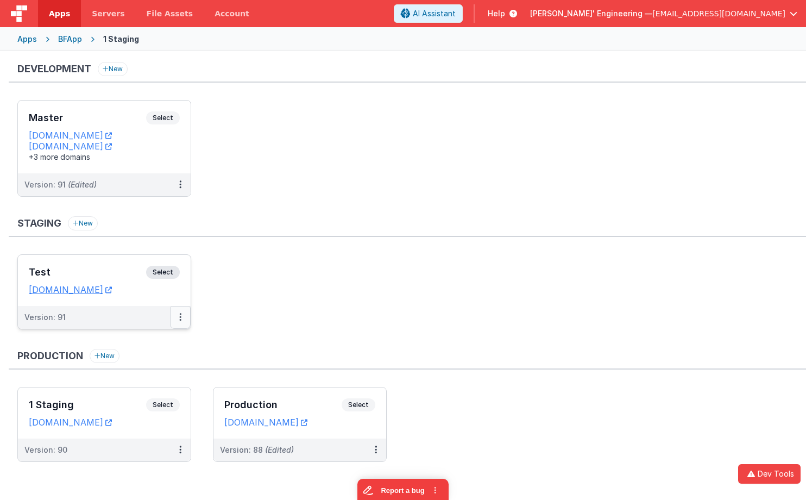
click at [176, 315] on button at bounding box center [180, 317] width 21 height 23
click at [141, 360] on link "Deploy..." at bounding box center [143, 361] width 96 height 20
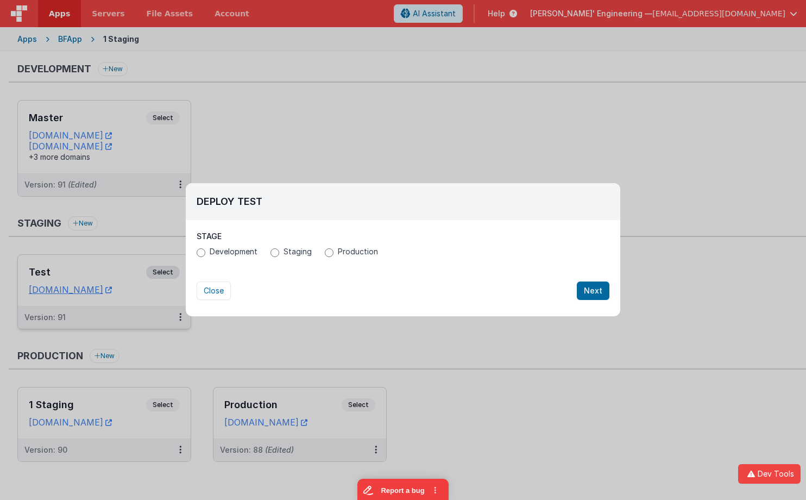
click at [338, 253] on span "Production" at bounding box center [358, 251] width 40 height 11
click at [334, 253] on input "Production" at bounding box center [329, 252] width 9 height 9
radio input "true"
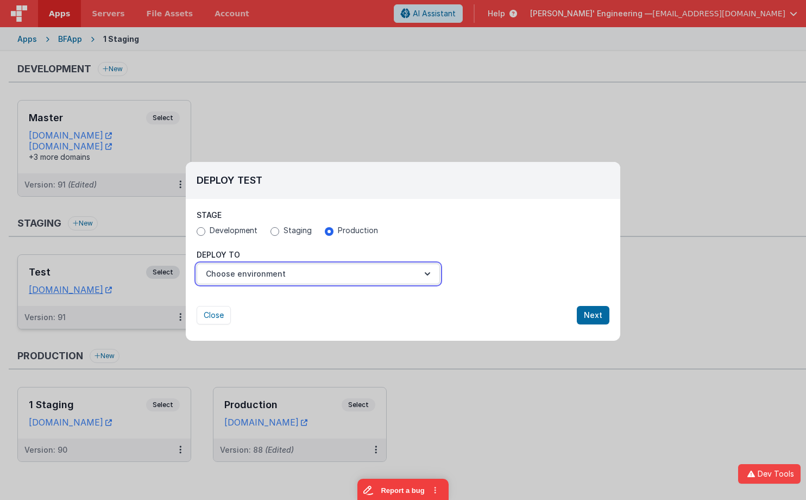
click at [296, 274] on button "Choose environment" at bounding box center [318, 273] width 243 height 21
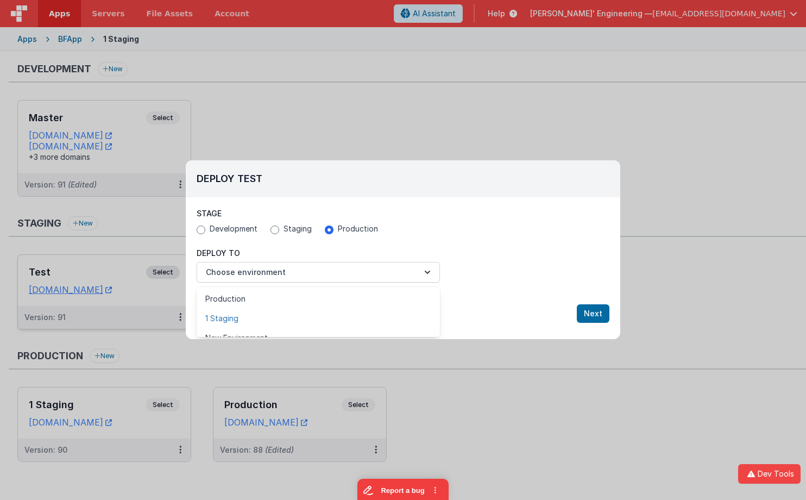
click at [272, 319] on link "1 Staging" at bounding box center [318, 319] width 243 height 20
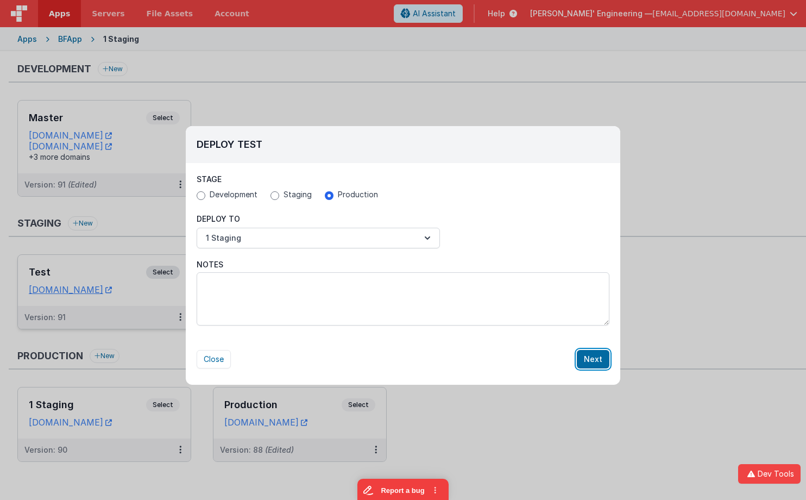
click at [599, 356] on button "Next" at bounding box center [593, 359] width 33 height 18
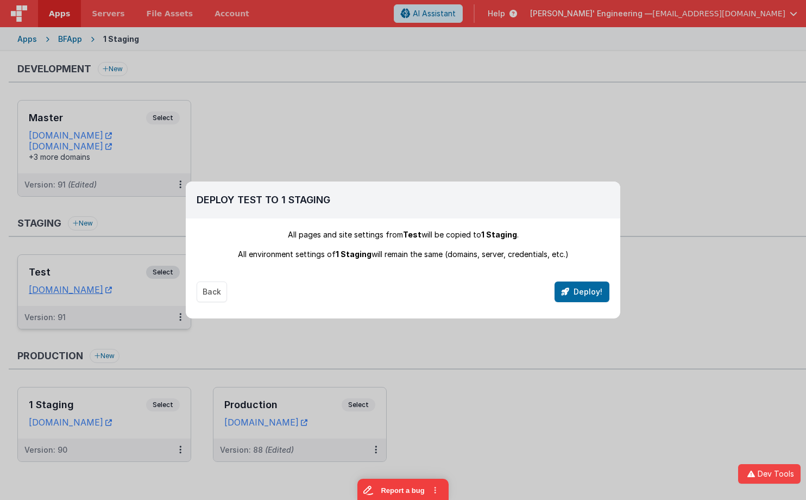
drag, startPoint x: 496, startPoint y: 191, endPoint x: 495, endPoint y: 181, distance: 10.4
click at [495, 181] on div "Deploy Test To 1 Staging" at bounding box center [403, 199] width 435 height 37
drag, startPoint x: 584, startPoint y: 295, endPoint x: 591, endPoint y: 297, distance: 6.6
click at [590, 297] on button "Deploy!" at bounding box center [582, 291] width 55 height 21
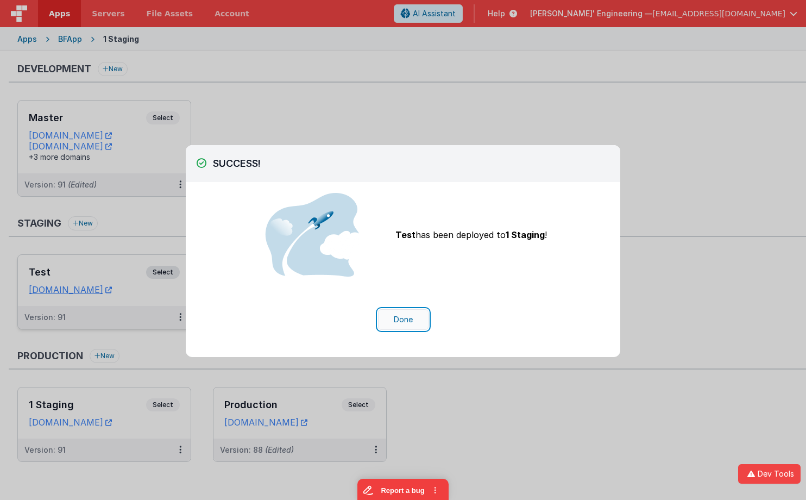
click at [402, 320] on button "Done" at bounding box center [403, 319] width 51 height 21
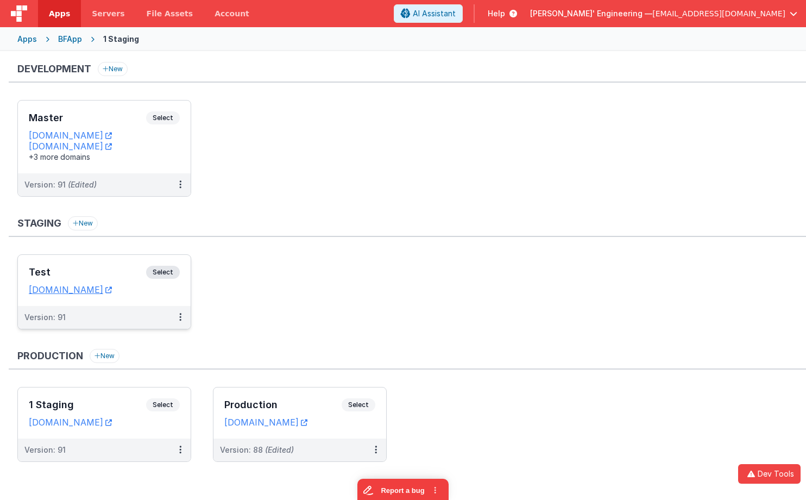
drag, startPoint x: 347, startPoint y: 122, endPoint x: 306, endPoint y: 109, distance: 42.8
click at [347, 122] on ul "Master Select URLs [DOMAIN_NAME] [DOMAIN_NAME] +3 more domains Version: 91 (Edi…" at bounding box center [411, 154] width 789 height 108
click at [176, 117] on span "Select" at bounding box center [163, 117] width 34 height 13
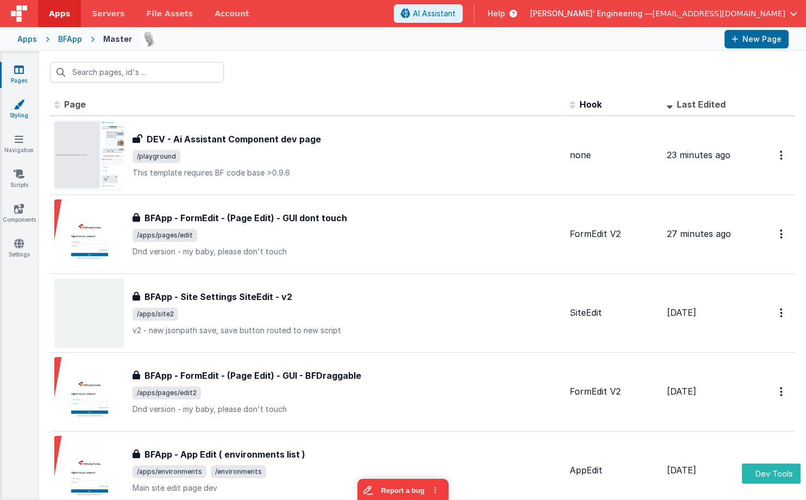
click at [24, 105] on icon at bounding box center [19, 104] width 11 height 11
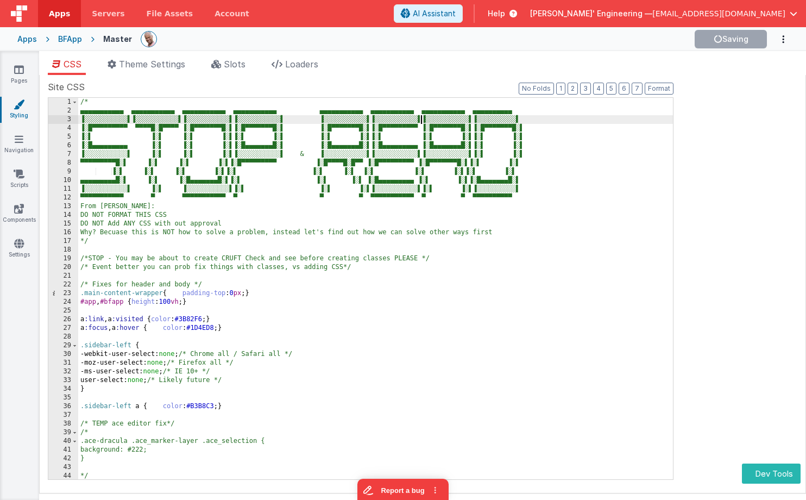
click at [422, 118] on div "/* ▄▄▄▄▄▄▄▄▄▄▄ ▄▄▄▄▄▄▄▄▄▄▄ ▄▄▄▄▄▄▄▄▄▄▄ ▄▄▄▄▄▄▄▄▄▄▄ ▄▄▄▄▄▄▄▄▄▄▄ ▄▄▄▄▄▄▄▄▄▄▄ ▄▄▄▄…" at bounding box center [375, 297] width 595 height 399
click at [404, 180] on div "/* ▄▄▄▄▄▄▄▄▄▄▄ ▄▄▄▄▄▄▄▄▄▄▄ ▄▄▄▄▄▄▄▄▄▄▄ ▄▄▄▄▄▄▄▄▄▄▄ ▄▄▄▄▄▄▄▄▄▄▄ ▄▄▄▄▄▄▄▄▄▄▄ ▄▄▄▄…" at bounding box center [375, 297] width 595 height 399
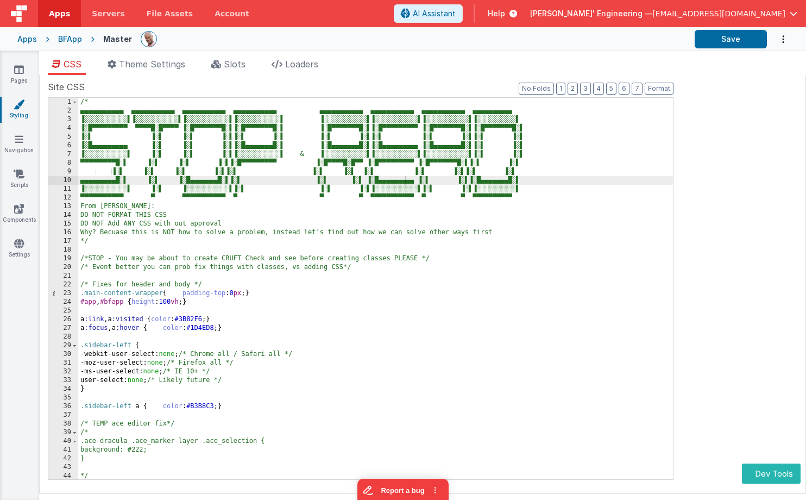
drag, startPoint x: 330, startPoint y: 45, endPoint x: 320, endPoint y: 44, distance: 9.8
click at [330, 45] on div at bounding box center [413, 39] width 545 height 18
click at [70, 39] on div "BFApp" at bounding box center [70, 39] width 24 height 11
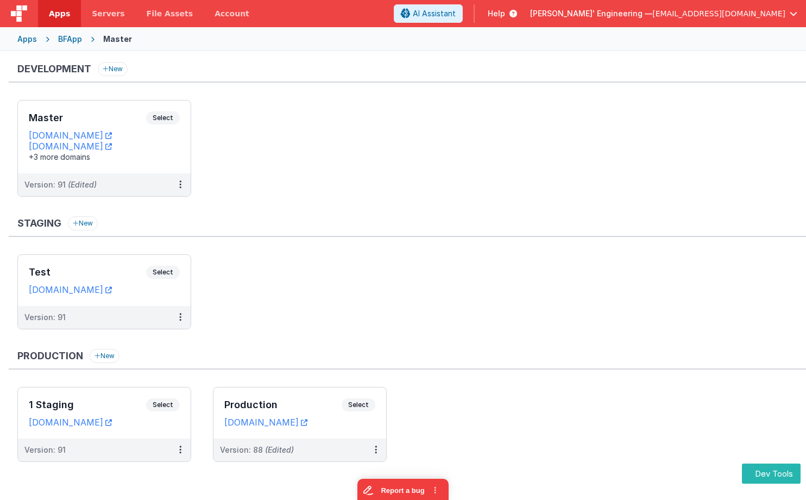
drag, startPoint x: 300, startPoint y: 97, endPoint x: 282, endPoint y: 15, distance: 83.5
click at [300, 97] on div "Development New Master Select URLs appdev.fmbetterforms.com c9dev.bfoperations.…" at bounding box center [407, 135] width 797 height 146
click at [221, 128] on ul "Master Select URLs [DOMAIN_NAME] [DOMAIN_NAME] +3 more domains Version: 91 (Edi…" at bounding box center [411, 154] width 789 height 108
drag, startPoint x: 304, startPoint y: 232, endPoint x: 266, endPoint y: 222, distance: 39.3
click at [304, 232] on div "Staging New" at bounding box center [407, 226] width 797 height 21
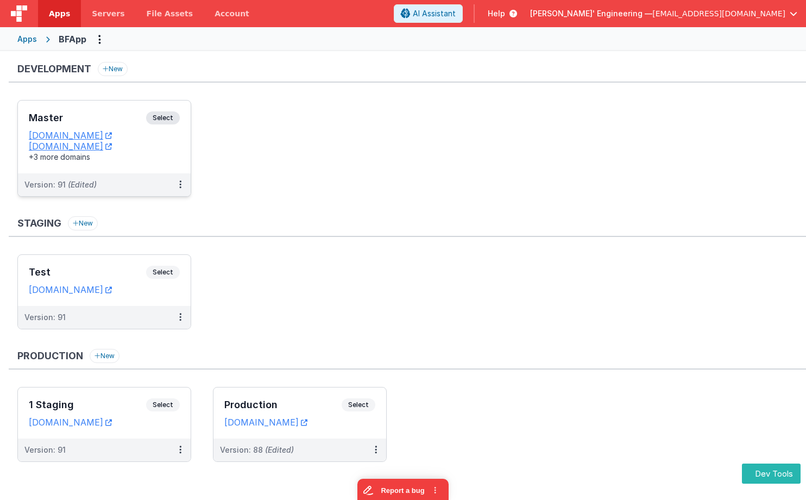
click at [155, 118] on span "Select" at bounding box center [163, 117] width 34 height 13
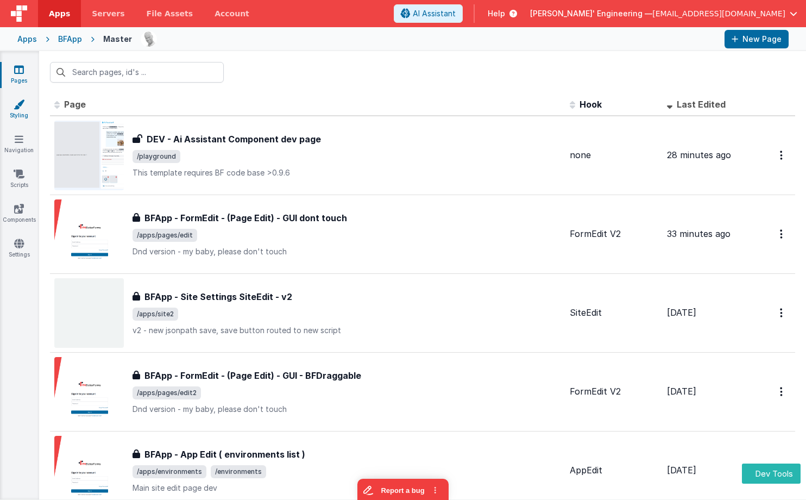
click at [22, 104] on icon at bounding box center [19, 104] width 11 height 11
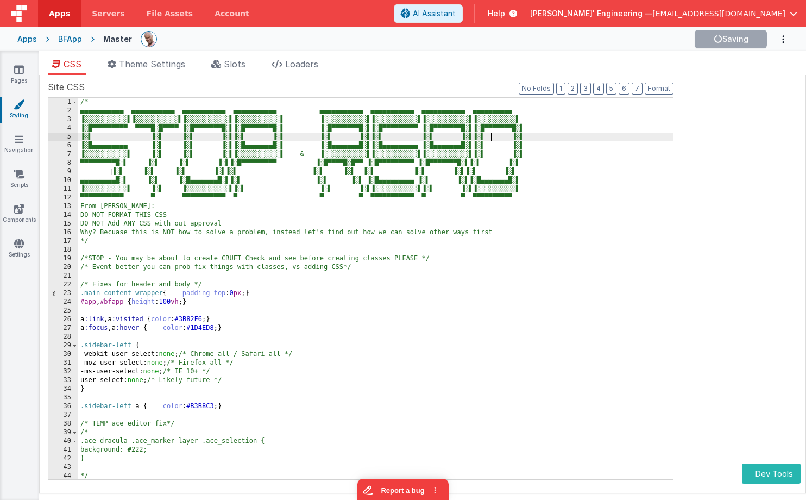
click at [489, 137] on div "/* ▄▄▄▄▄▄▄▄▄▄▄ ▄▄▄▄▄▄▄▄▄▄▄ ▄▄▄▄▄▄▄▄▄▄▄ ▄▄▄▄▄▄▄▄▄▄▄ ▄▄▄▄▄▄▄▄▄▄▄ ▄▄▄▄▄▄▄▄▄▄▄ ▄▄▄▄…" at bounding box center [375, 297] width 595 height 399
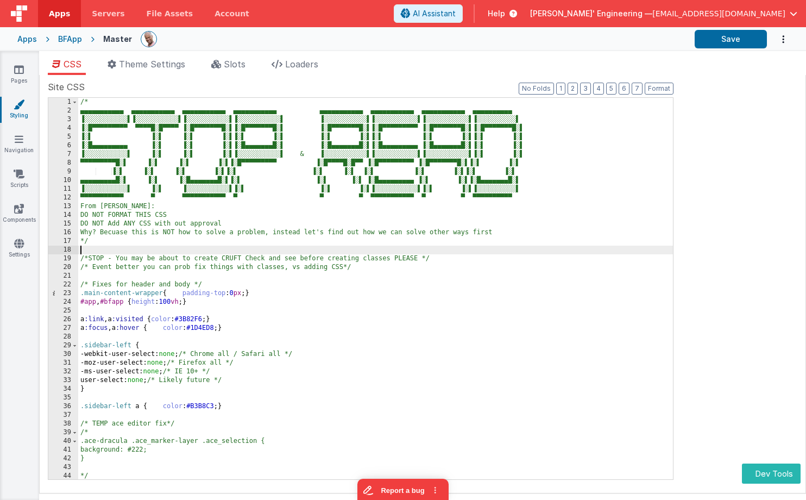
click at [285, 247] on div "/* ▄▄▄▄▄▄▄▄▄▄▄ ▄▄▄▄▄▄▄▄▄▄▄ ▄▄▄▄▄▄▄▄▄▄▄ ▄▄▄▄▄▄▄▄▄▄▄ ▄▄▄▄▄▄▄▄▄▄▄ ▄▄▄▄▄▄▄▄▄▄▄ ▄▄▄▄…" at bounding box center [375, 297] width 595 height 399
click at [774, 191] on div "Site CSS Format 7 6 5 4 3 2 1 No Folds 1 2 3 4 5 6 7 8 9 10 11 12 13 14 15 16 1…" at bounding box center [423, 283] width 750 height 407
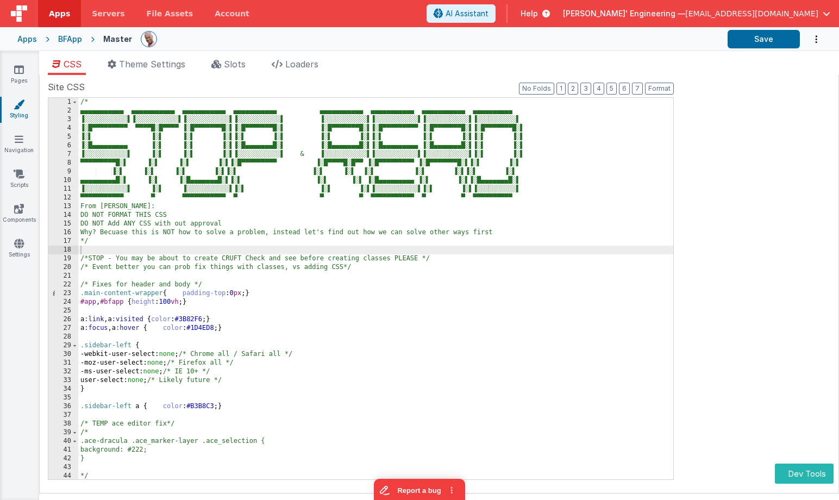
click at [29, 35] on div "Apps" at bounding box center [27, 39] width 20 height 11
